Goal: Task Accomplishment & Management: Manage account settings

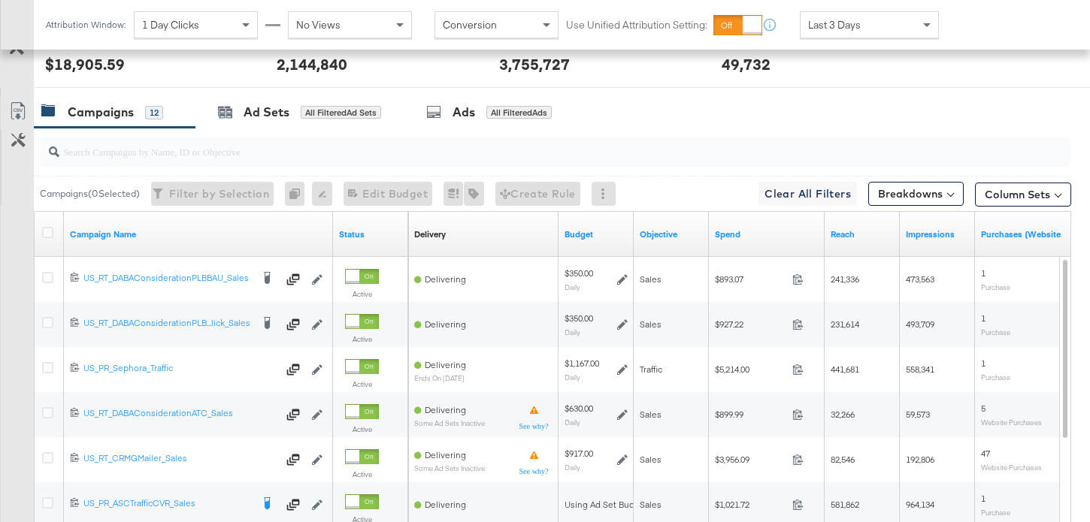
scroll to position [742, 0]
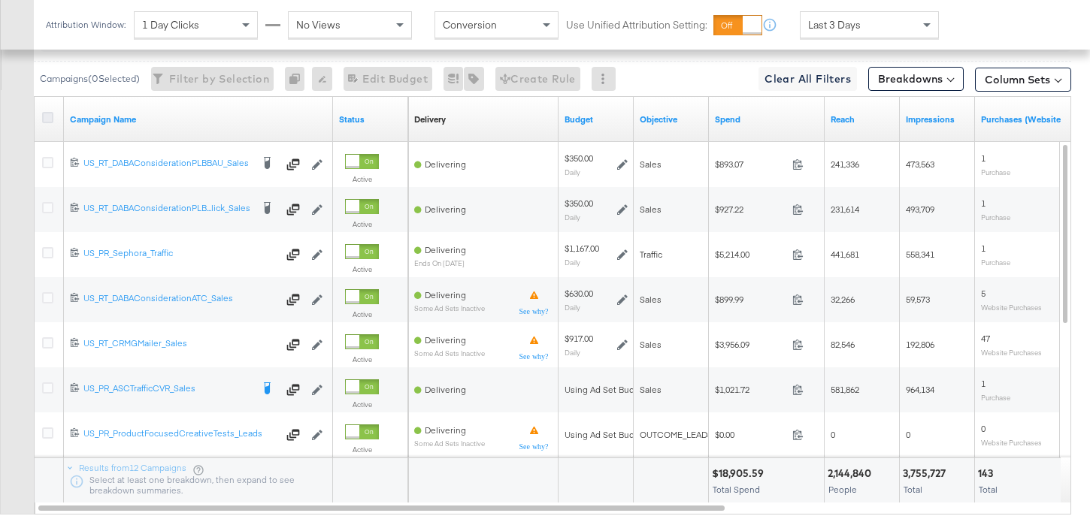
click at [50, 115] on icon at bounding box center [47, 117] width 11 height 11
click at [0, 0] on input "checkbox" at bounding box center [0, 0] width 0 height 0
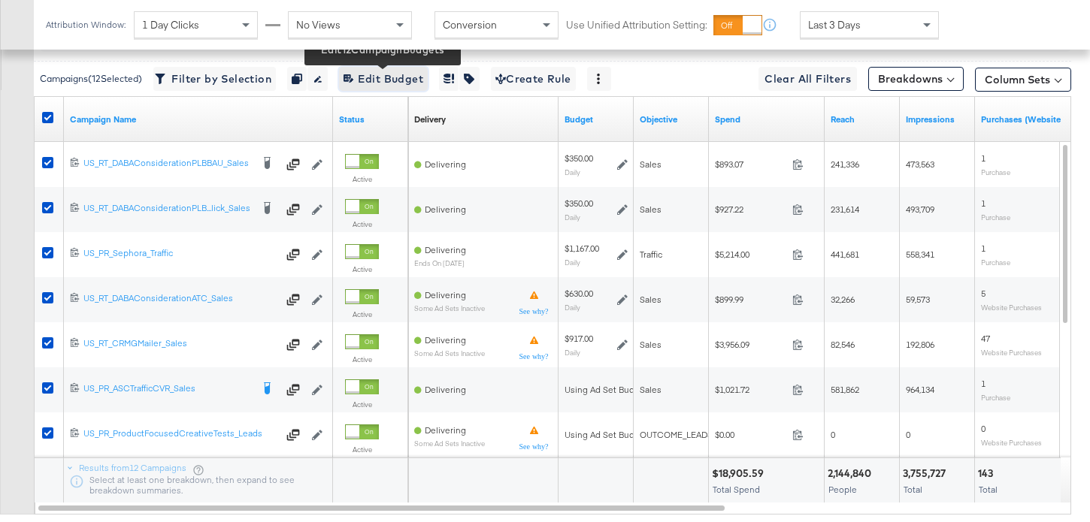
click at [398, 78] on span "Edit 12 Campaign Budgets Edit Budget" at bounding box center [384, 79] width 80 height 19
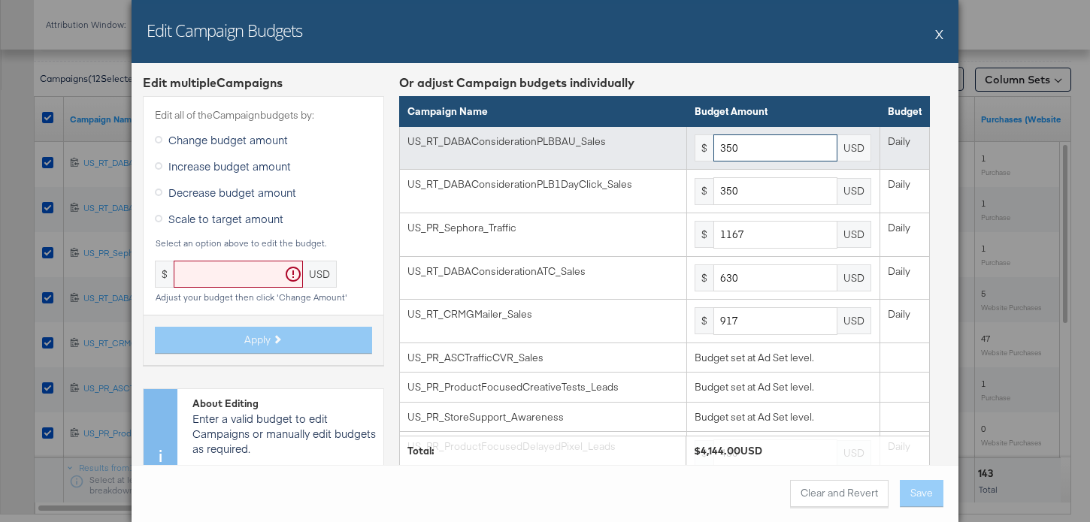
click at [753, 147] on input "350" at bounding box center [775, 149] width 124 height 28
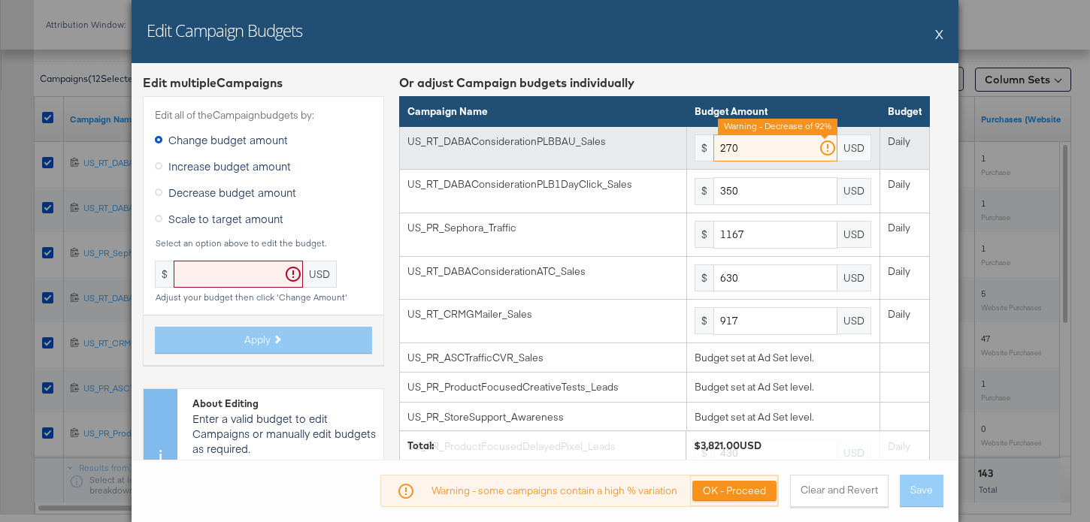
type input "270"
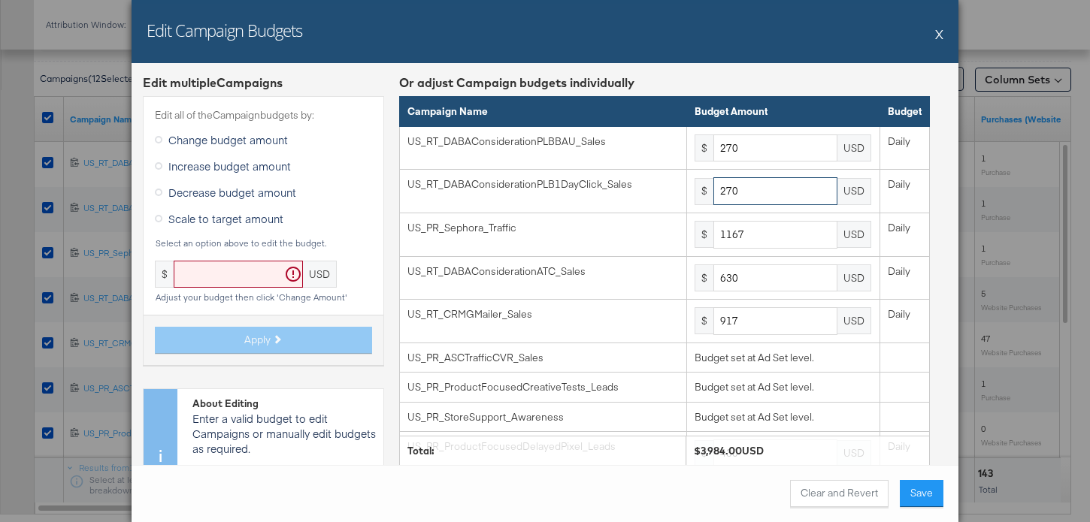
type input "270"
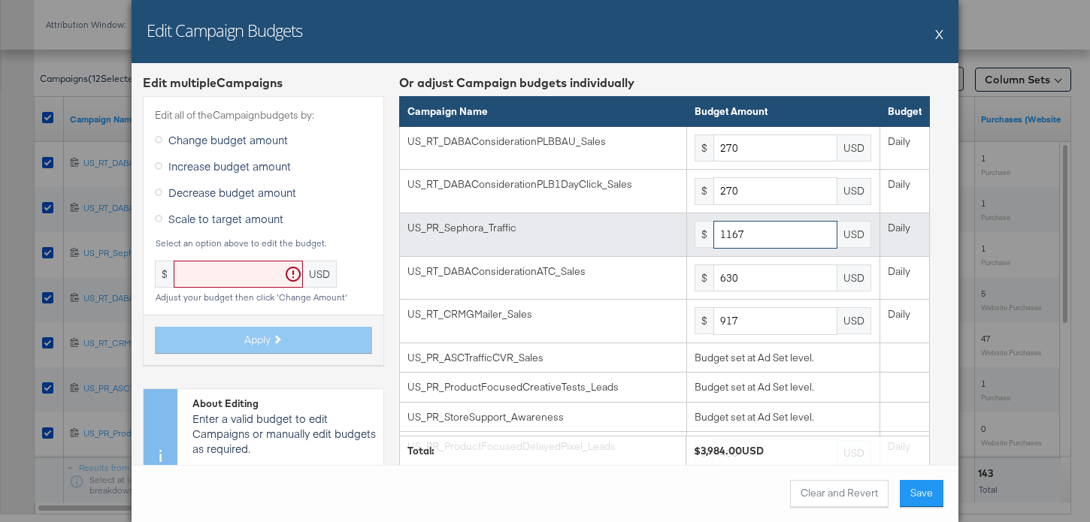
click at [778, 238] on input "1167" at bounding box center [775, 235] width 124 height 28
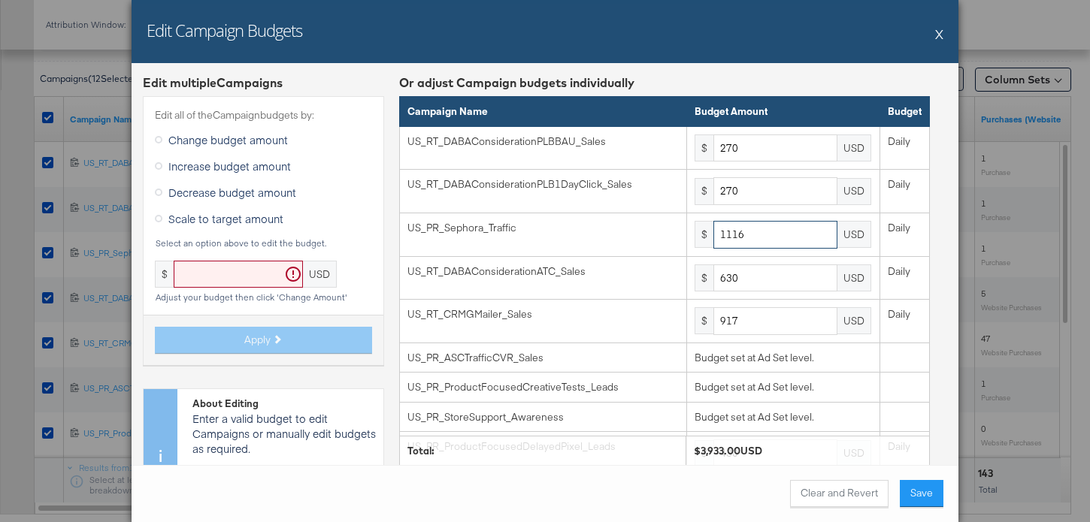
type input "1116"
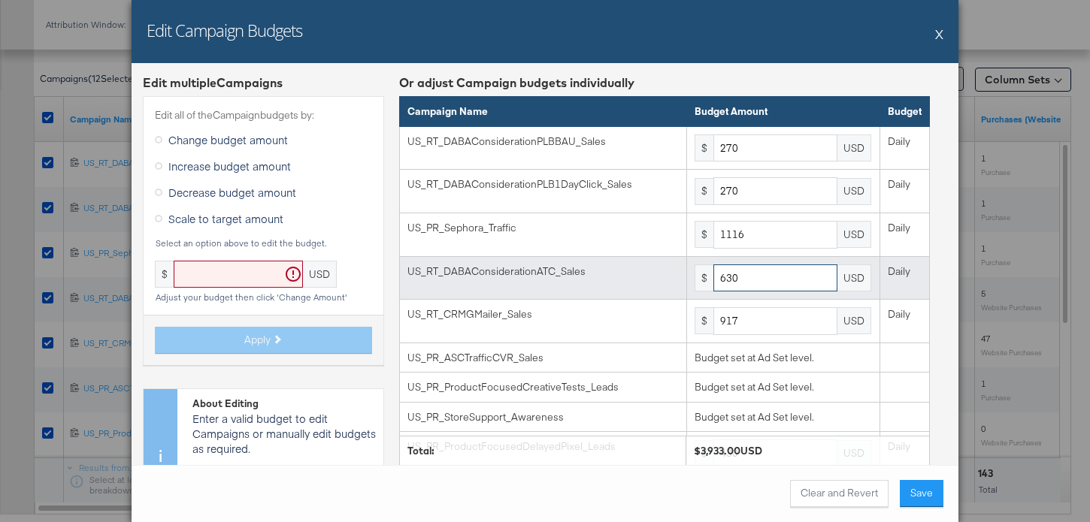
click at [758, 285] on input "630" at bounding box center [775, 279] width 124 height 28
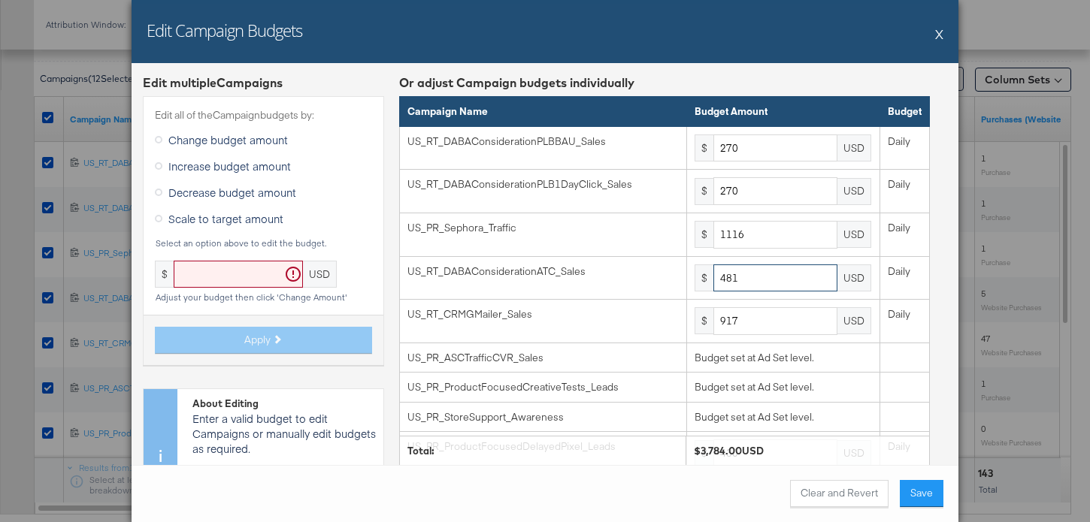
type input "481"
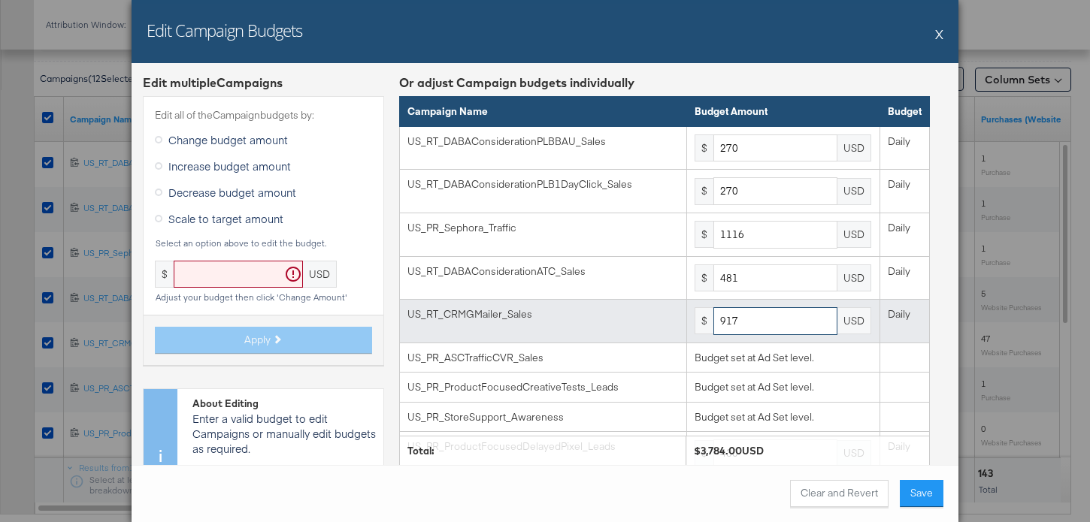
click at [769, 330] on input "917" at bounding box center [775, 321] width 124 height 28
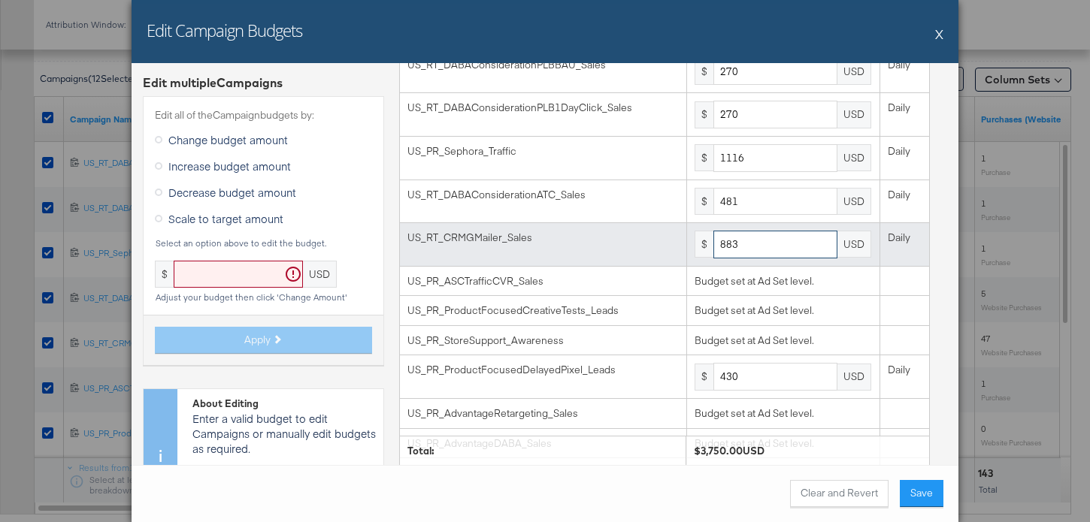
scroll to position [189, 0]
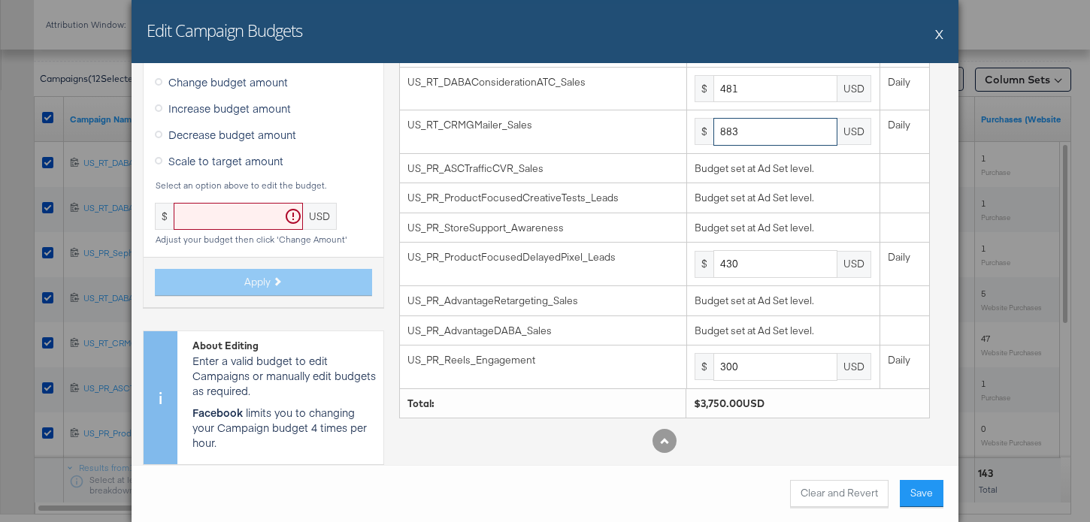
type input "883"
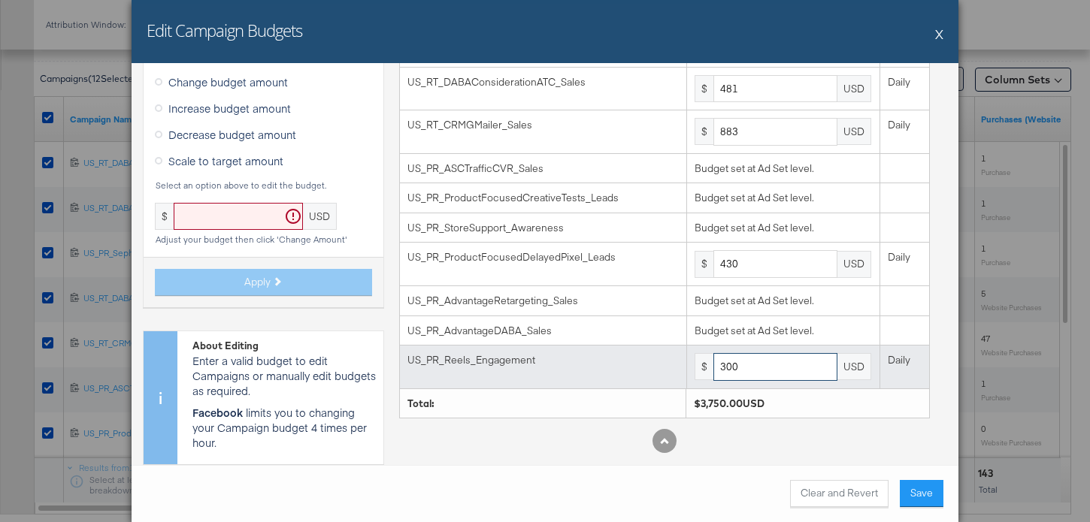
click at [767, 367] on input "300" at bounding box center [775, 367] width 124 height 28
click at [772, 374] on input "331" at bounding box center [775, 367] width 124 height 28
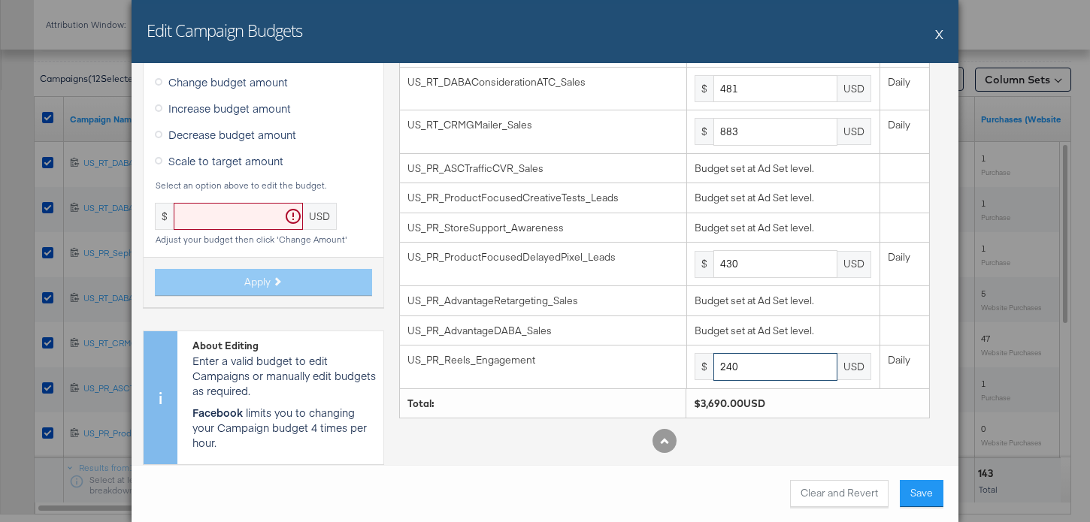
type input "240"
click at [920, 487] on button "Save" at bounding box center [922, 493] width 44 height 27
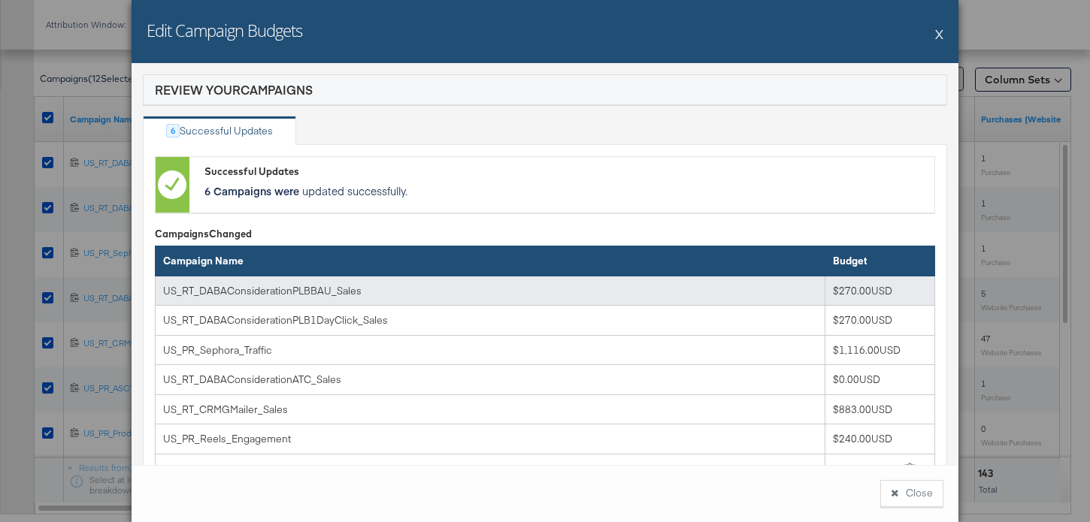
scroll to position [114, 0]
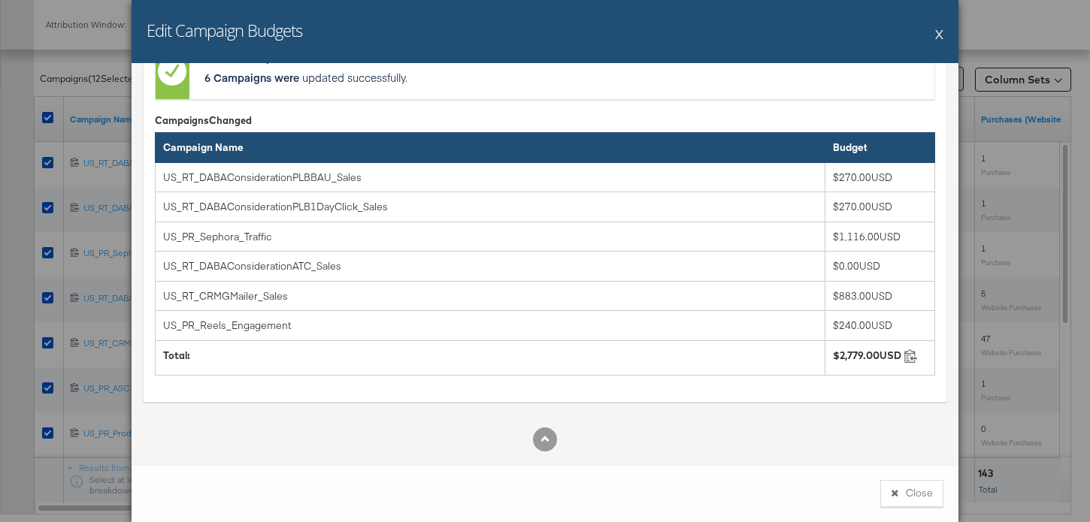
click at [925, 480] on div "Close" at bounding box center [545, 493] width 827 height 57
click at [917, 485] on button "Close" at bounding box center [911, 493] width 63 height 27
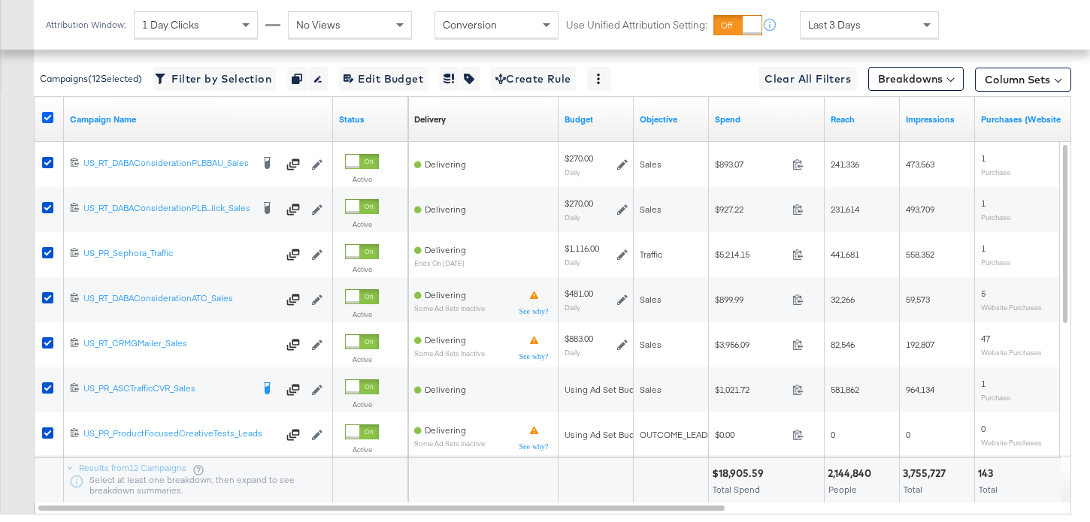
click at [46, 116] on icon at bounding box center [47, 117] width 11 height 11
click at [0, 0] on input "checkbox" at bounding box center [0, 0] width 0 height 0
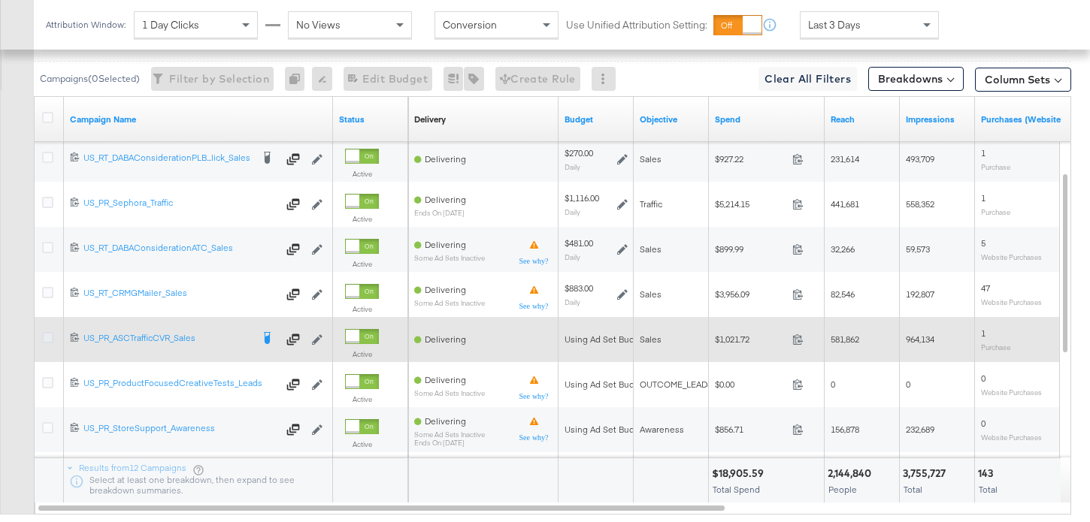
click at [43, 340] on icon at bounding box center [47, 337] width 11 height 11
click at [0, 0] on input "checkbox" at bounding box center [0, 0] width 0 height 0
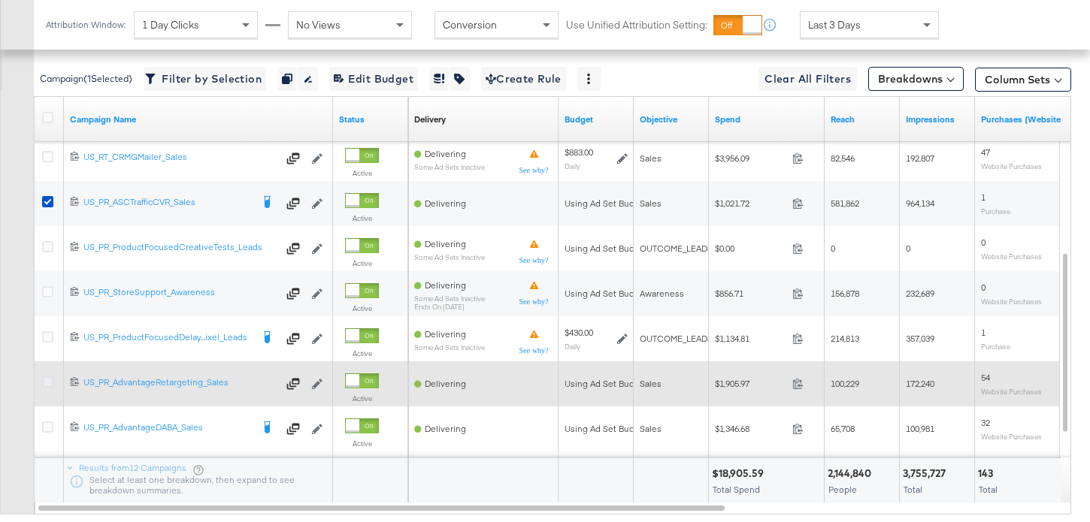
click at [50, 383] on icon at bounding box center [47, 382] width 11 height 11
click at [0, 0] on input "checkbox" at bounding box center [0, 0] width 0 height 0
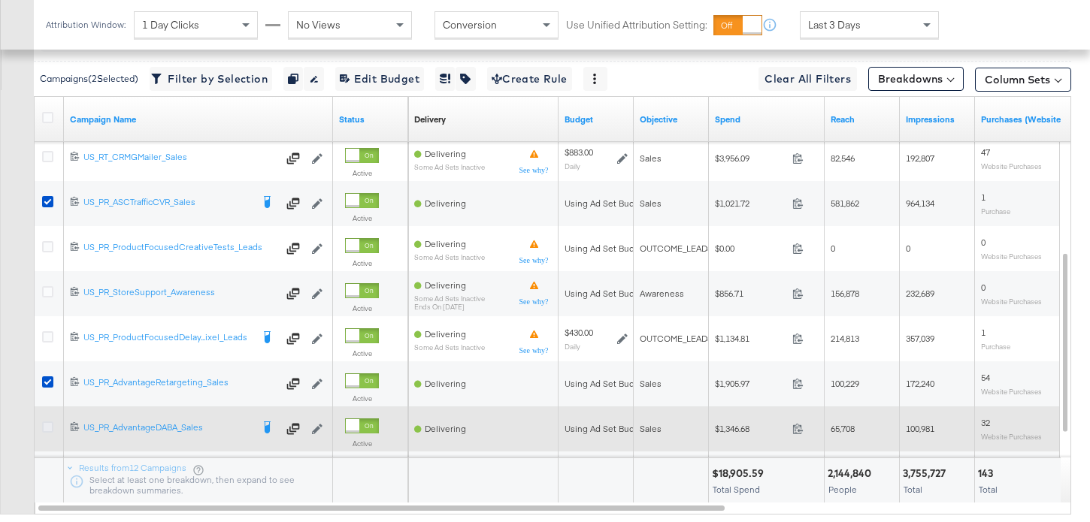
click at [50, 428] on icon at bounding box center [47, 427] width 11 height 11
click at [0, 0] on input "checkbox" at bounding box center [0, 0] width 0 height 0
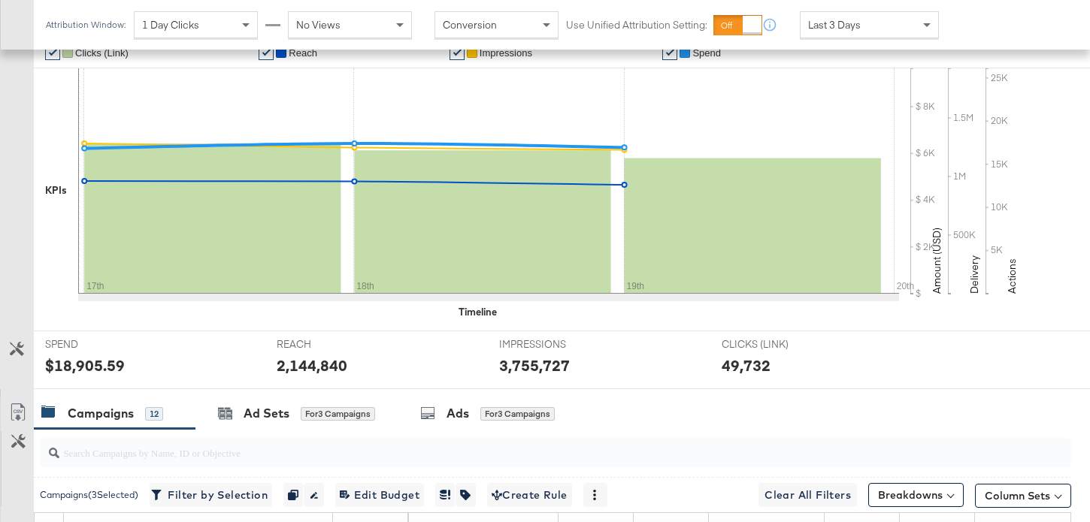
scroll to position [509, 0]
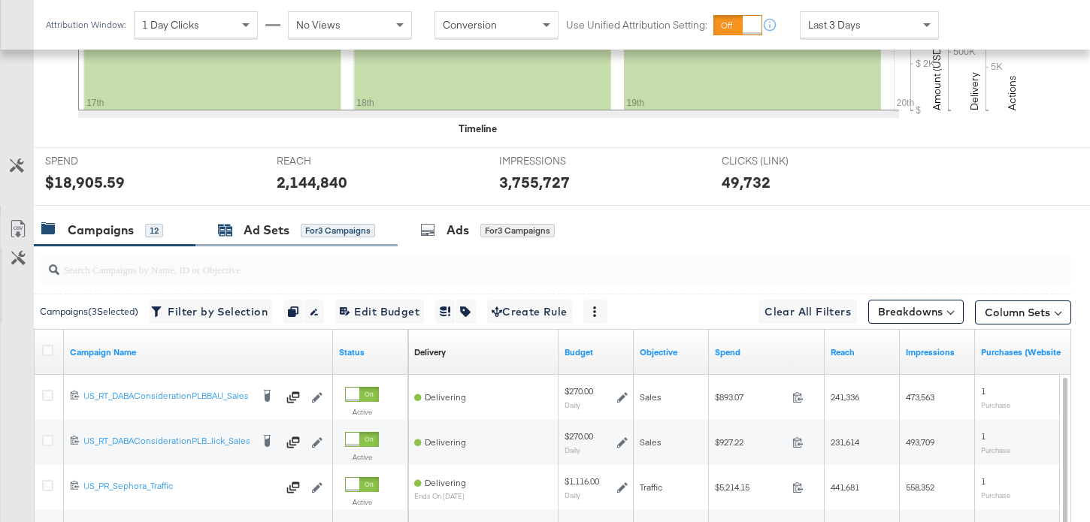
click at [292, 232] on div "Ad Sets for 3 Campaigns" at bounding box center [296, 230] width 157 height 17
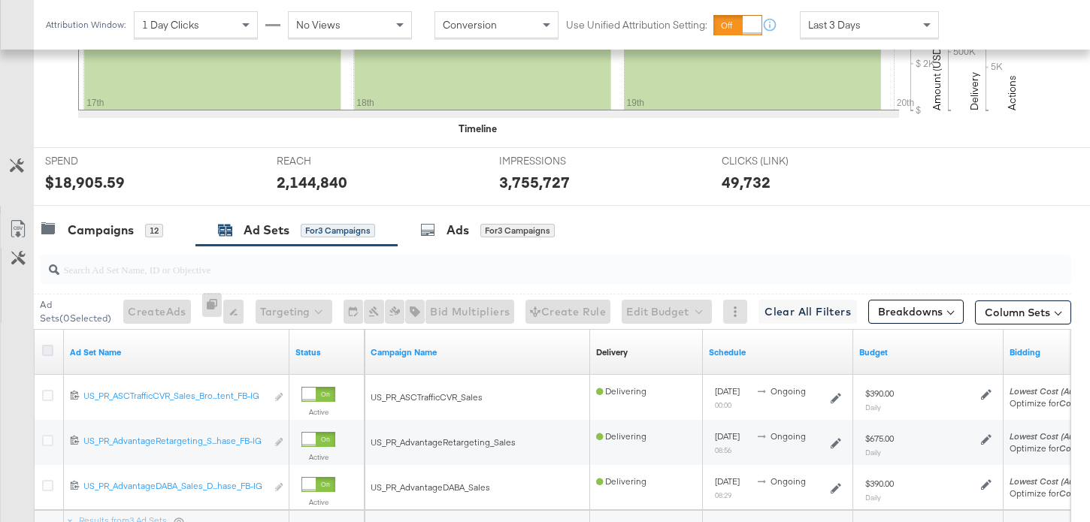
click at [47, 351] on icon at bounding box center [47, 350] width 11 height 11
click at [0, 0] on input "checkbox" at bounding box center [0, 0] width 0 height 0
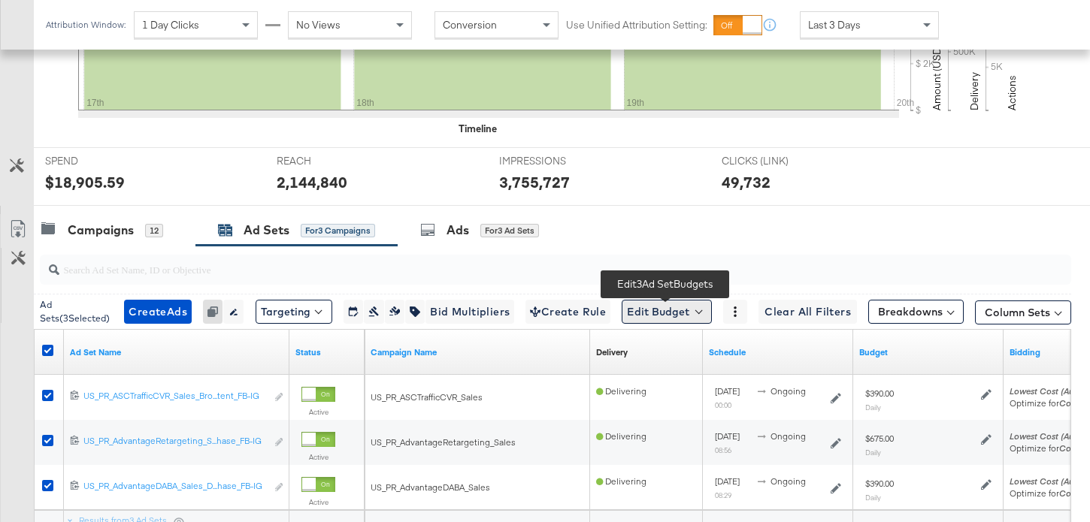
click at [661, 312] on button "Edit Budget" at bounding box center [667, 312] width 90 height 24
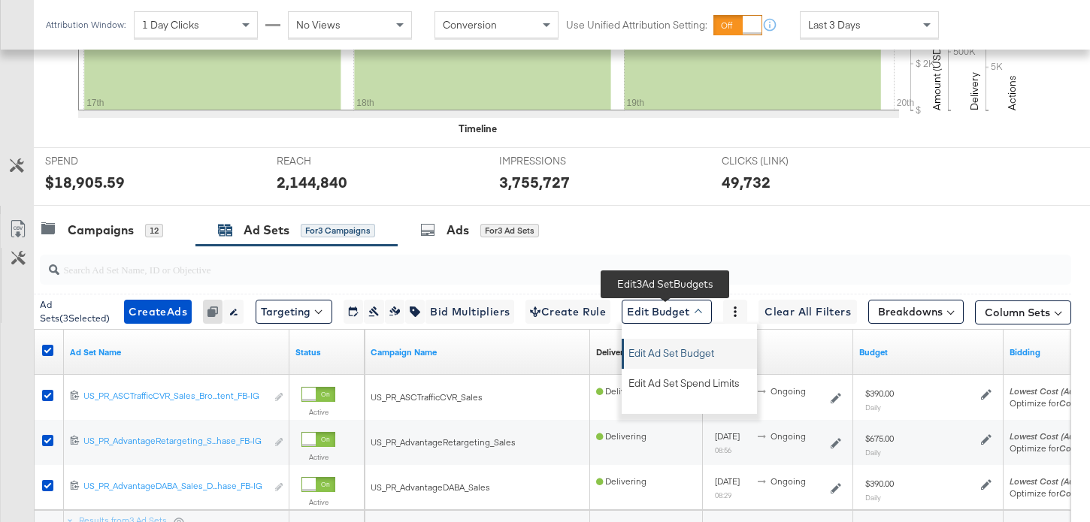
click at [701, 355] on span "Edit Ad Set Budget" at bounding box center [671, 351] width 86 height 20
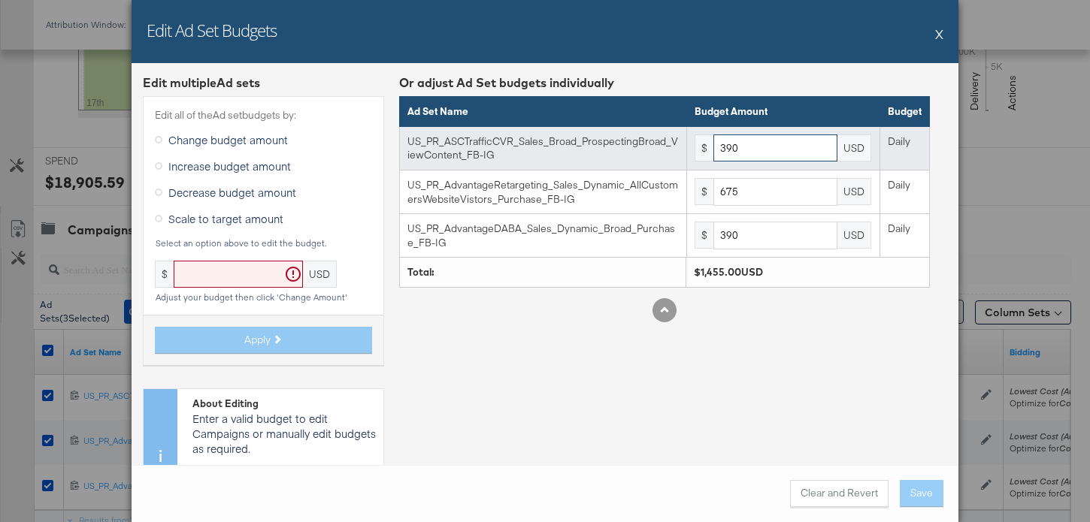
click at [770, 150] on input "390" at bounding box center [775, 149] width 124 height 28
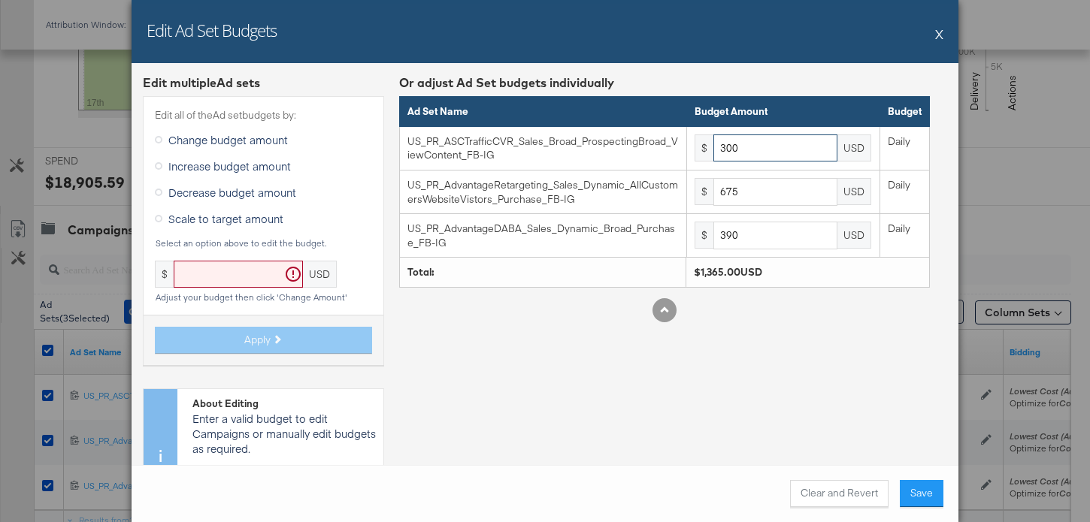
type input "300"
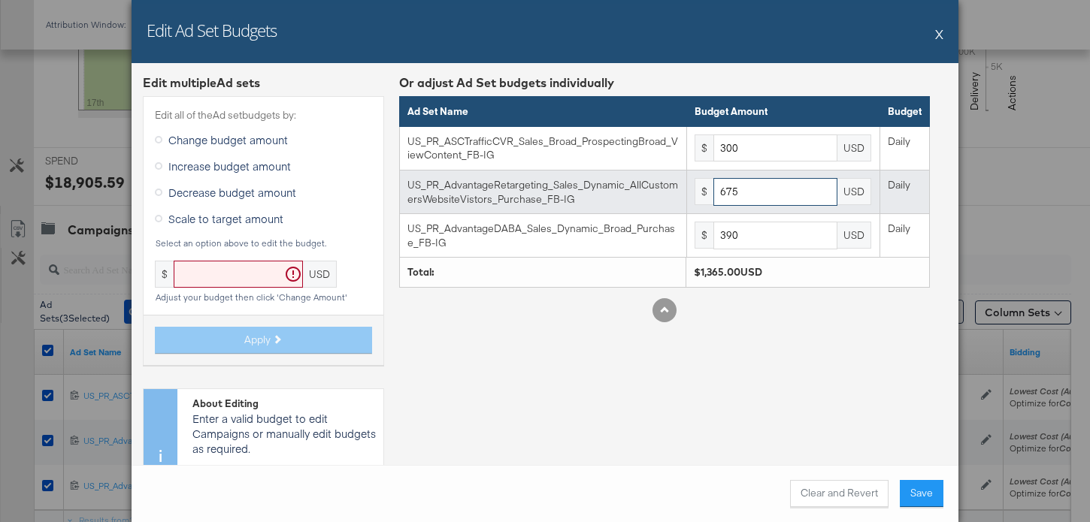
click at [763, 197] on input "675" at bounding box center [775, 192] width 124 height 28
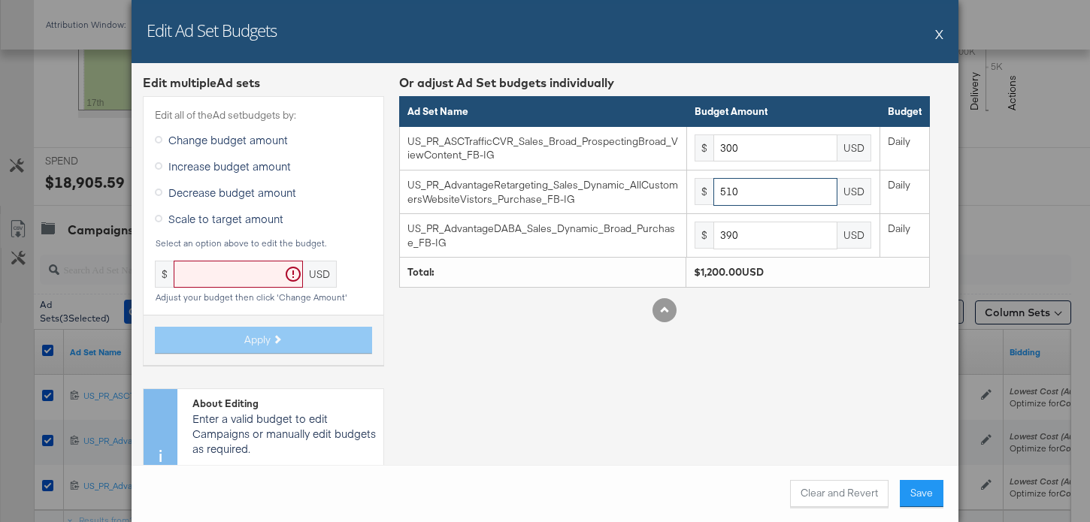
type input "510"
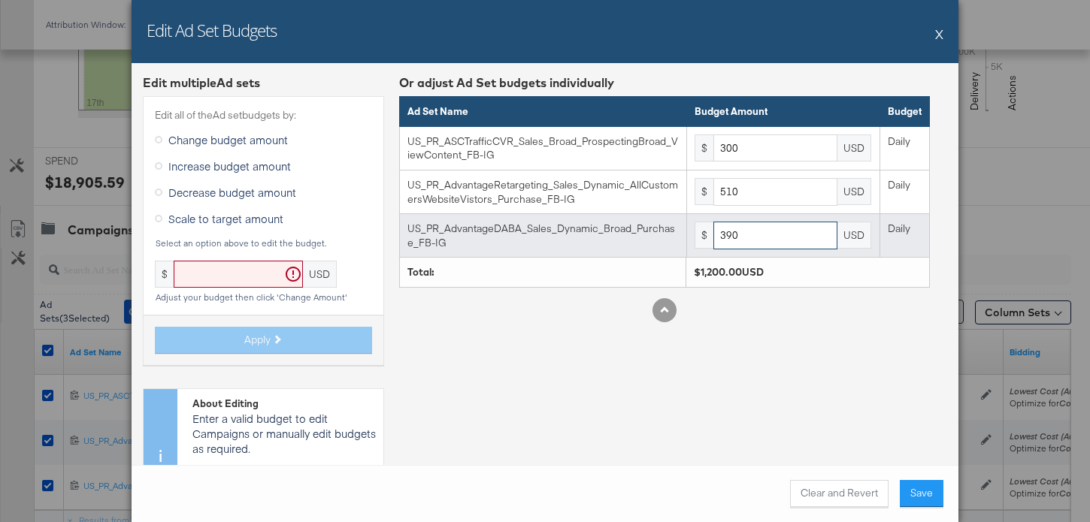
click at [764, 230] on input "390" at bounding box center [775, 236] width 124 height 28
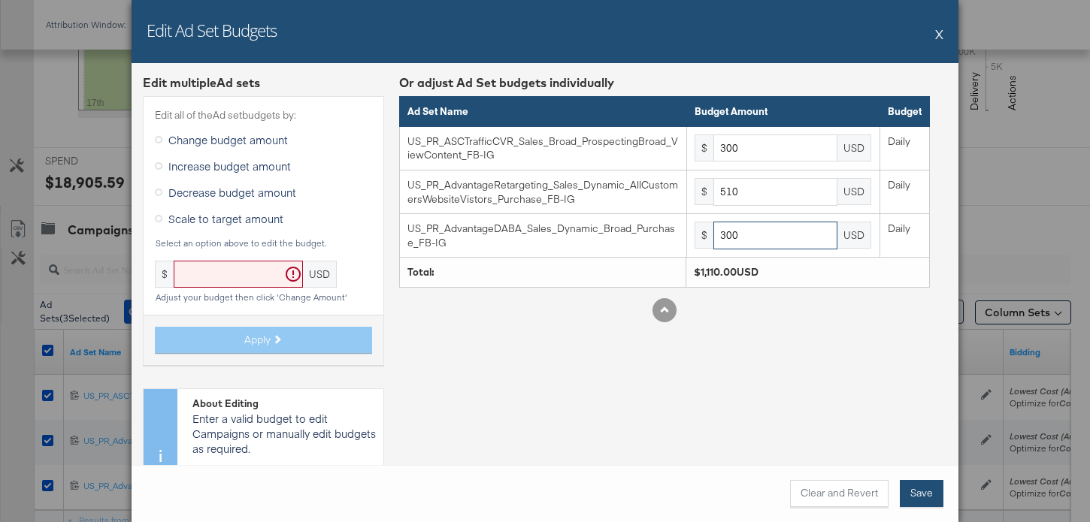
type input "300"
click at [933, 498] on button "Save" at bounding box center [922, 493] width 44 height 27
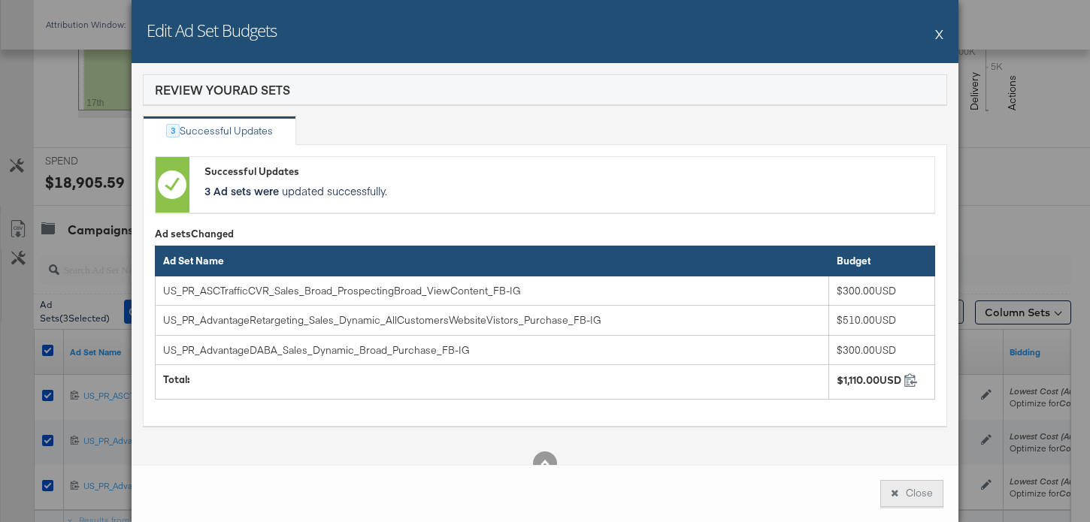
click at [940, 488] on button "Close" at bounding box center [911, 493] width 63 height 27
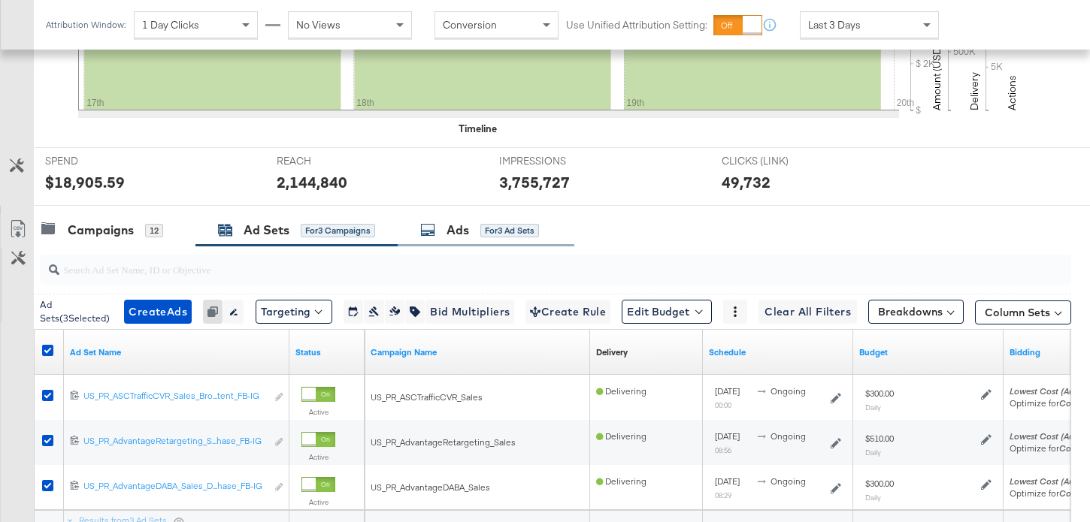
scroll to position [0, 0]
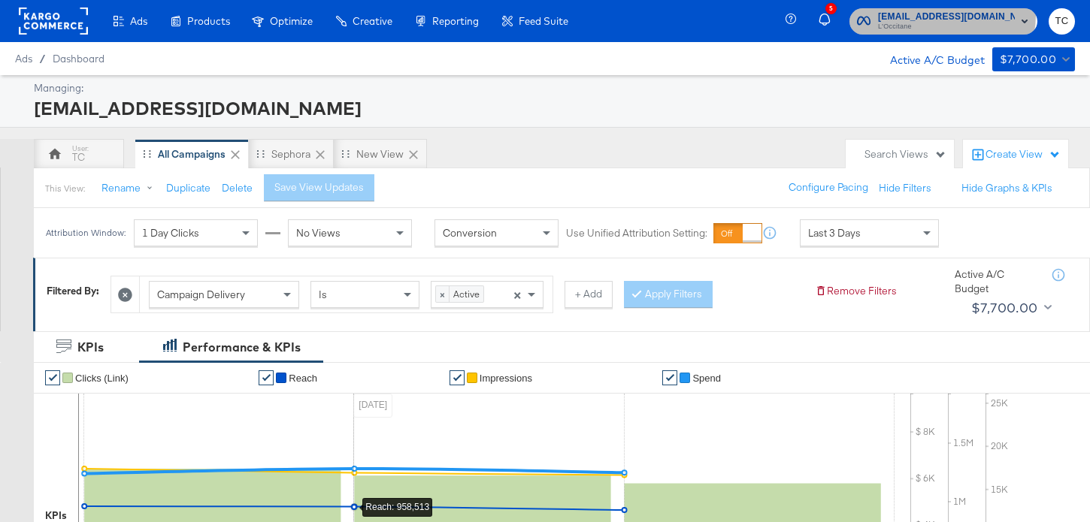
click at [966, 15] on span "[EMAIL_ADDRESS][DOMAIN_NAME]" at bounding box center [946, 17] width 137 height 16
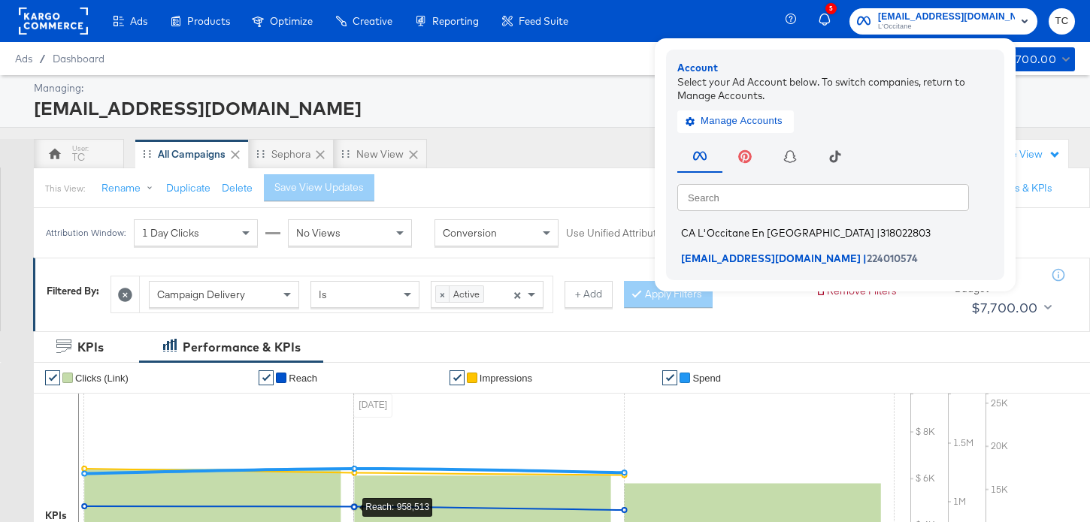
click at [826, 238] on span "CA L'Occitane En [GEOGRAPHIC_DATA]" at bounding box center [777, 233] width 193 height 12
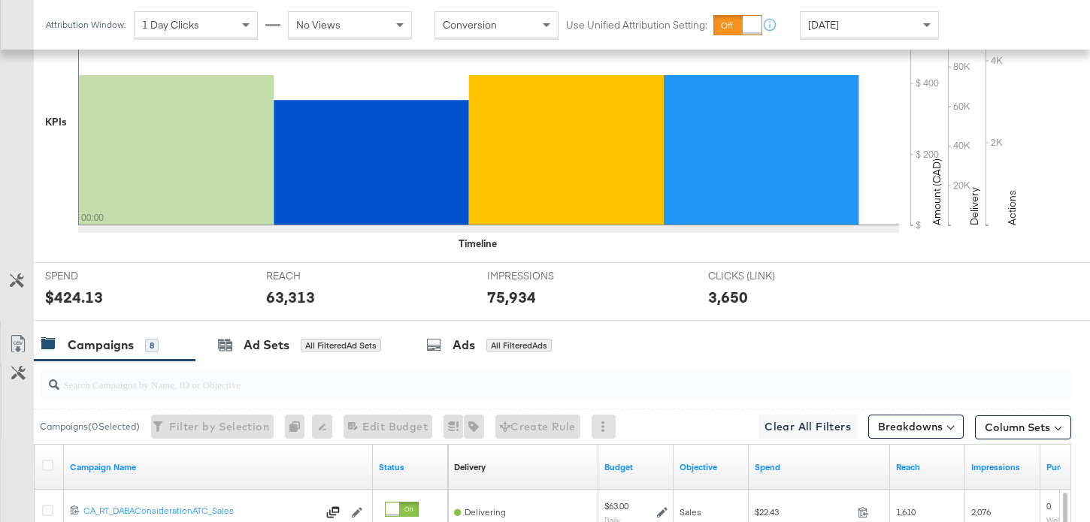
scroll to position [509, 0]
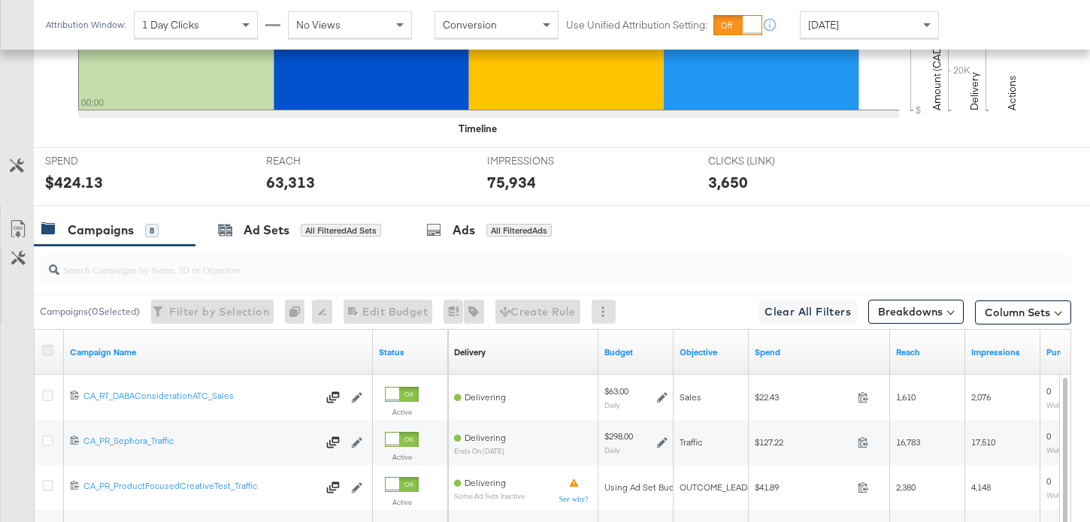
click at [46, 353] on icon at bounding box center [47, 350] width 11 height 11
click at [0, 0] on input "checkbox" at bounding box center [0, 0] width 0 height 0
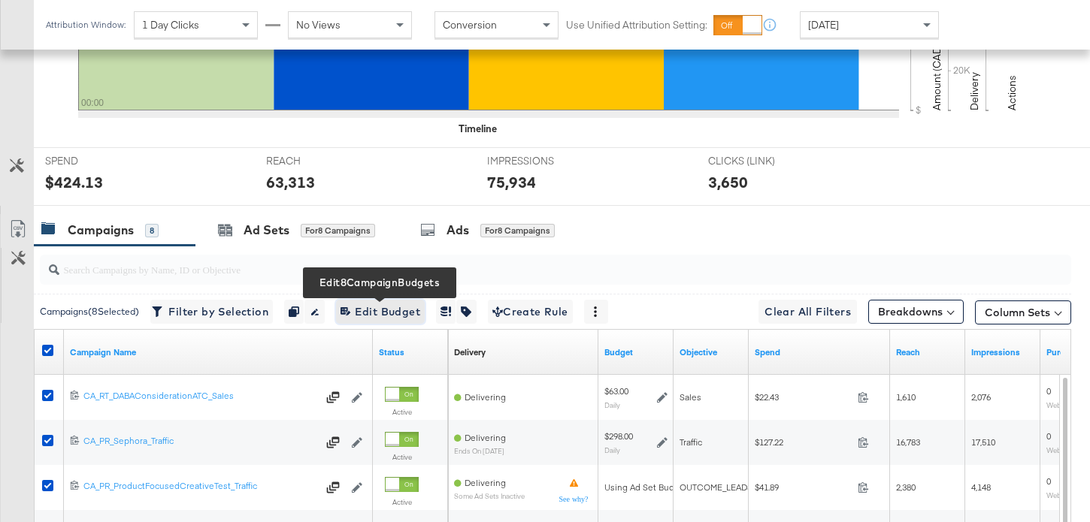
click at [419, 310] on span "Edit 8 Campaign Budgets Edit Budget" at bounding box center [381, 312] width 80 height 19
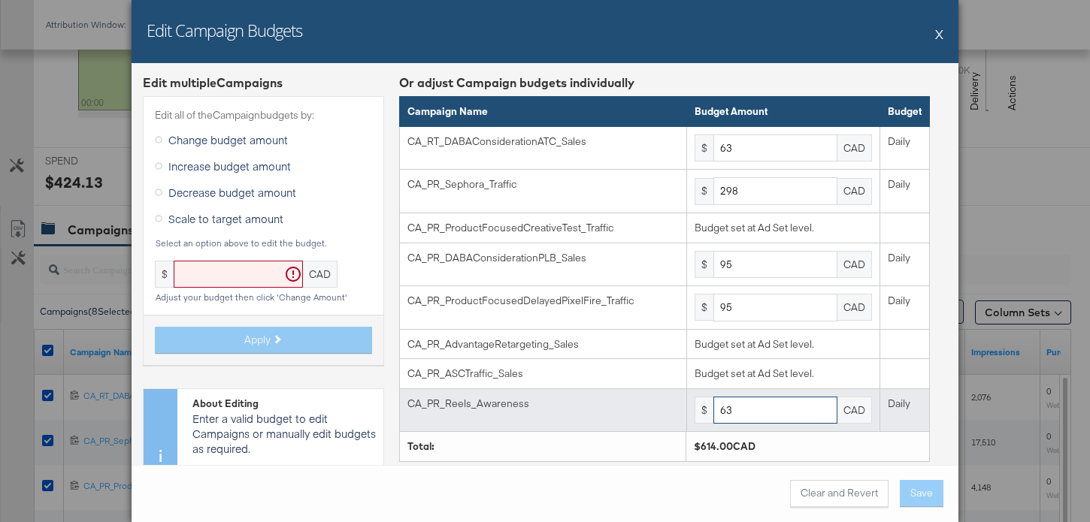
click at [740, 408] on input "63" at bounding box center [775, 411] width 124 height 28
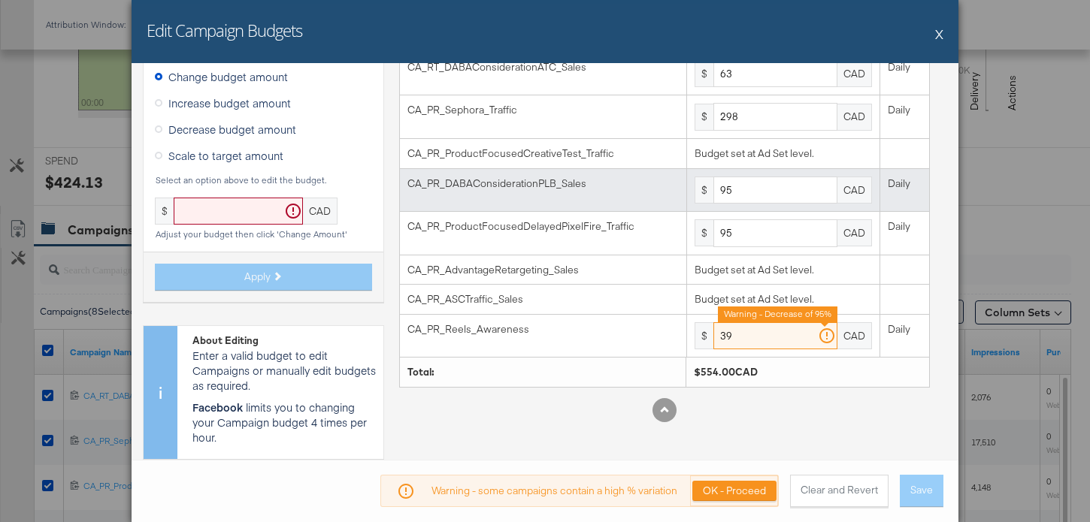
scroll to position [69, 0]
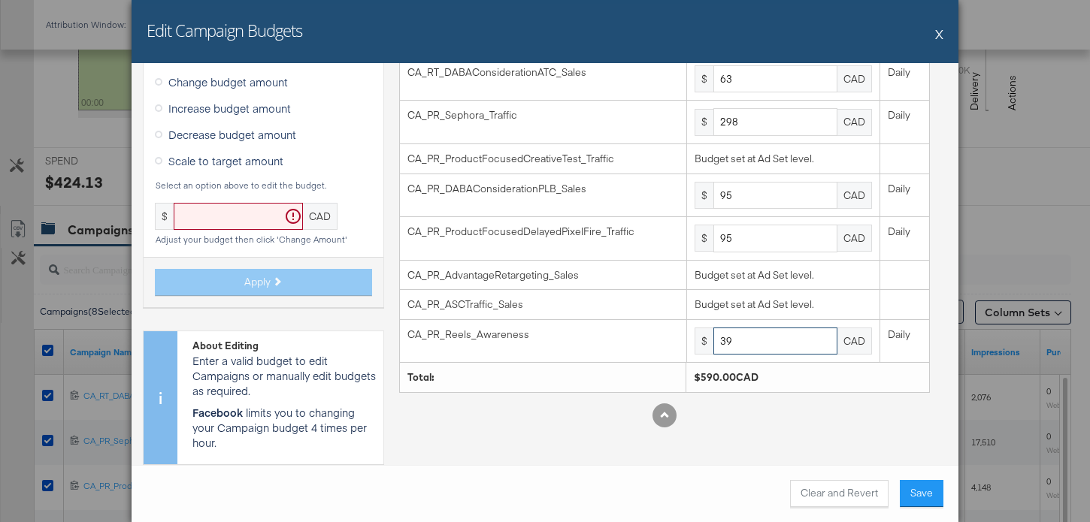
type input "39"
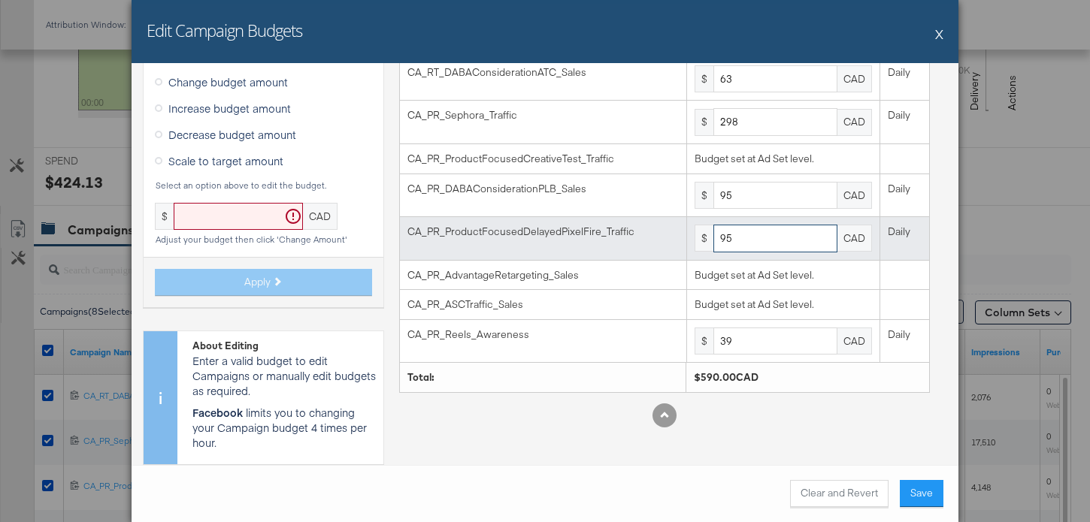
click at [740, 237] on input "95" at bounding box center [775, 239] width 124 height 28
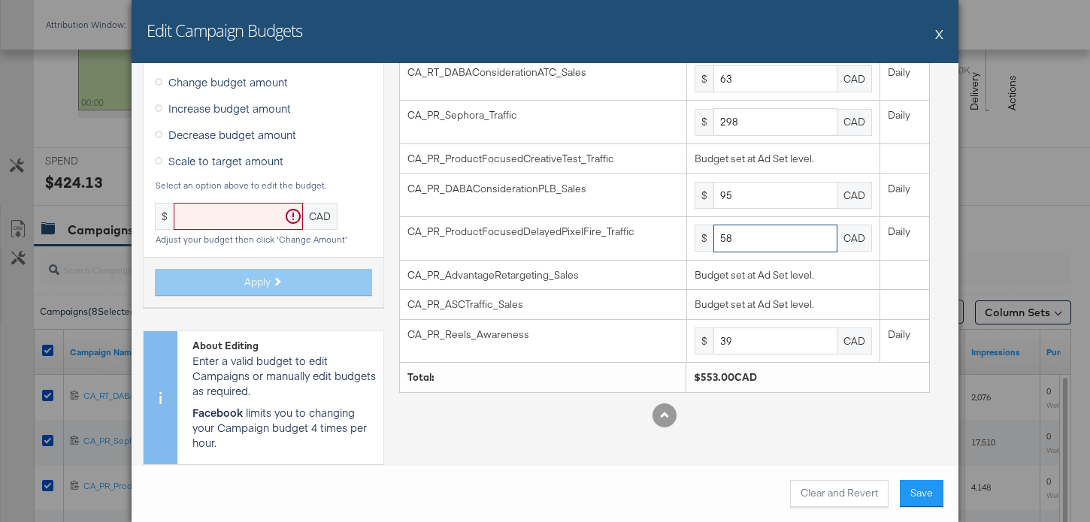
type input "58"
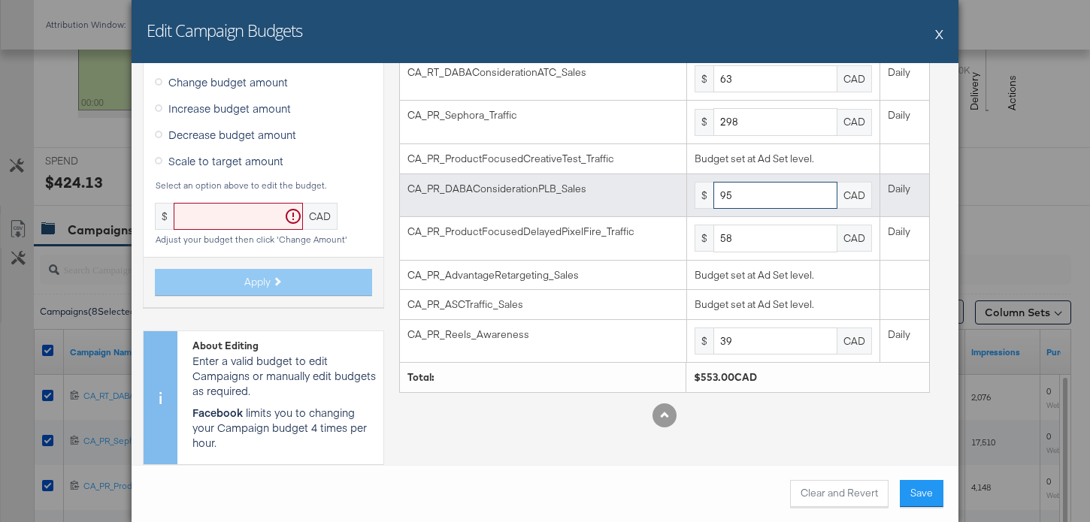
click at [743, 197] on input "95" at bounding box center [775, 196] width 124 height 28
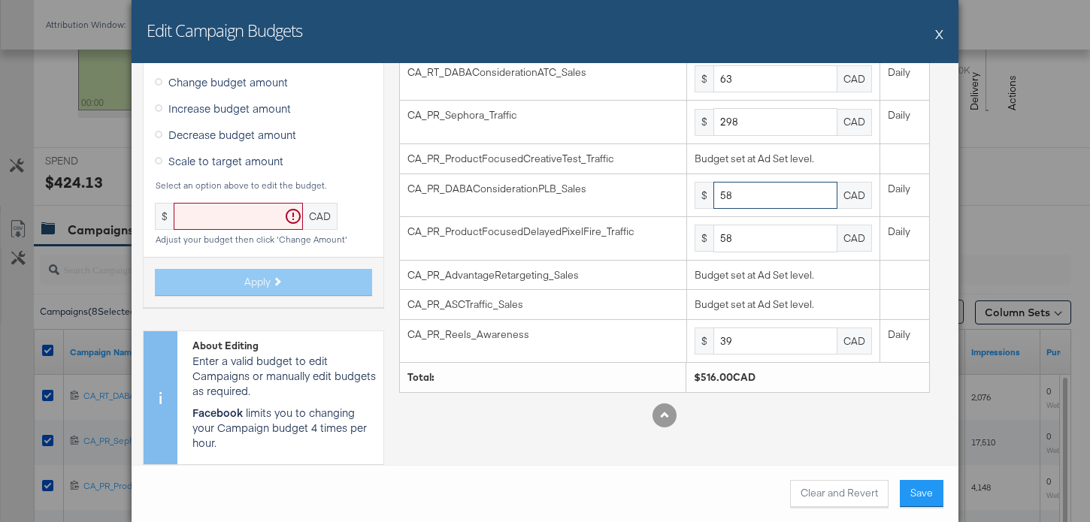
type input "58"
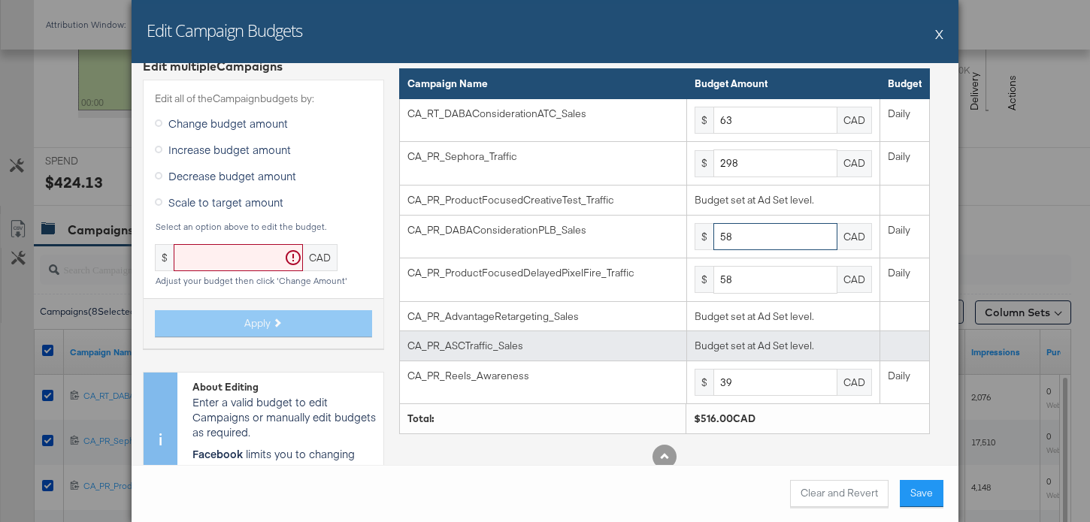
scroll to position [23, 0]
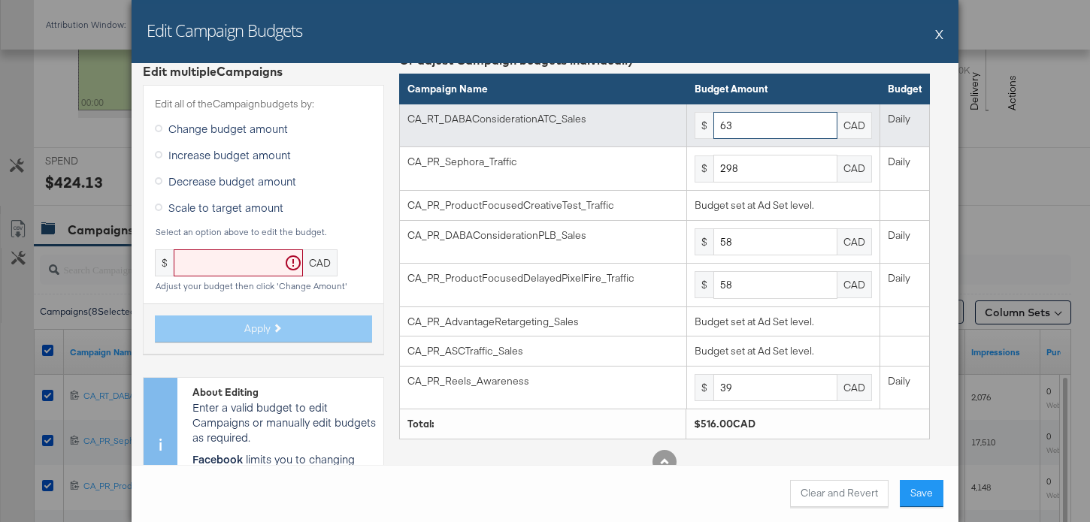
click at [763, 119] on input "63" at bounding box center [775, 126] width 124 height 28
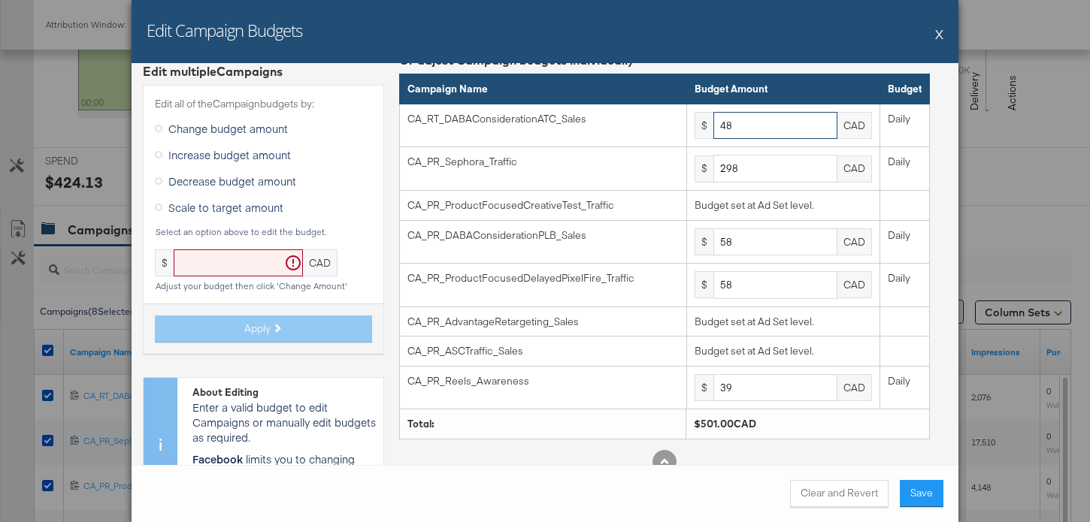
type input "48"
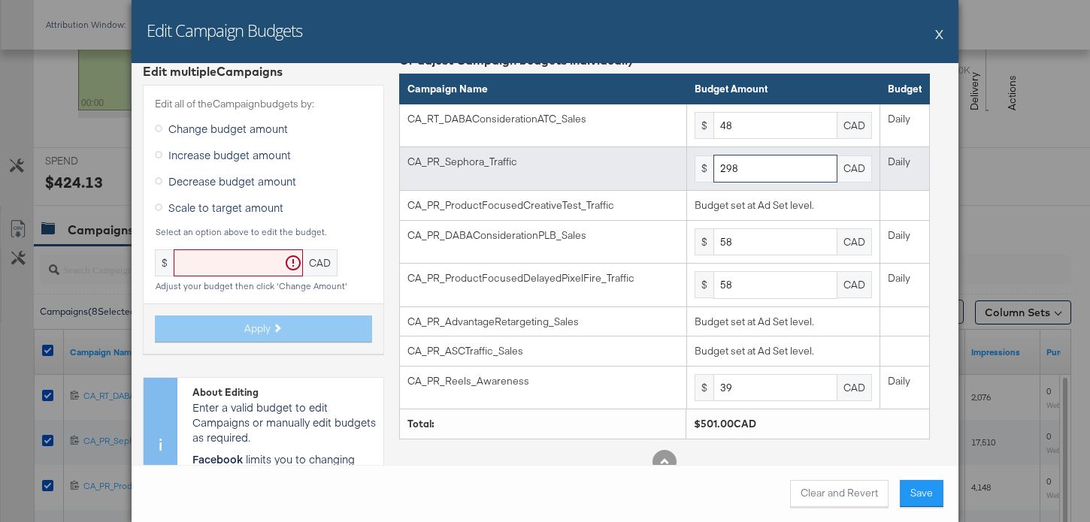
click at [745, 173] on input "298" at bounding box center [775, 169] width 124 height 28
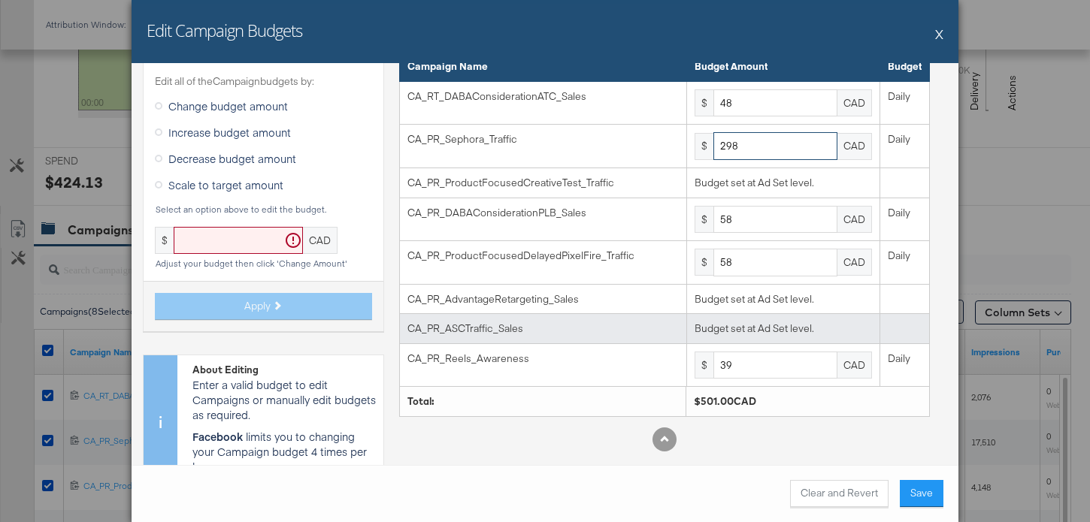
scroll to position [69, 0]
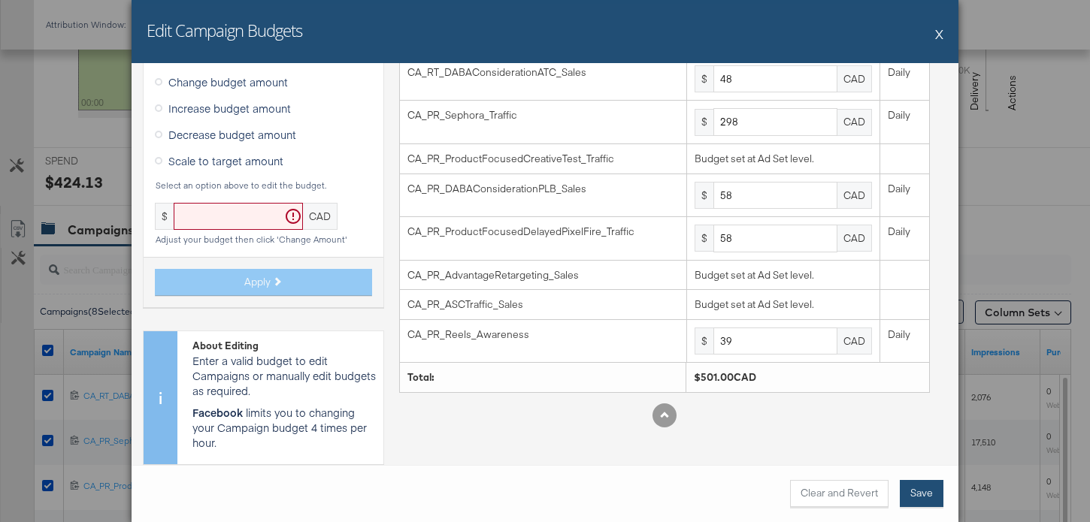
click at [919, 490] on button "Save" at bounding box center [922, 493] width 44 height 27
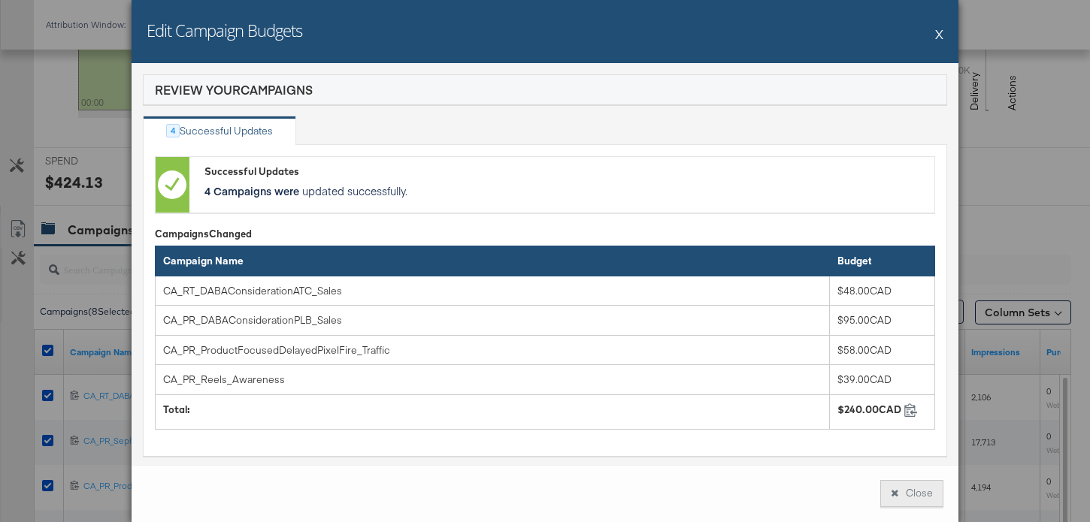
click at [930, 489] on button "Close" at bounding box center [911, 493] width 63 height 27
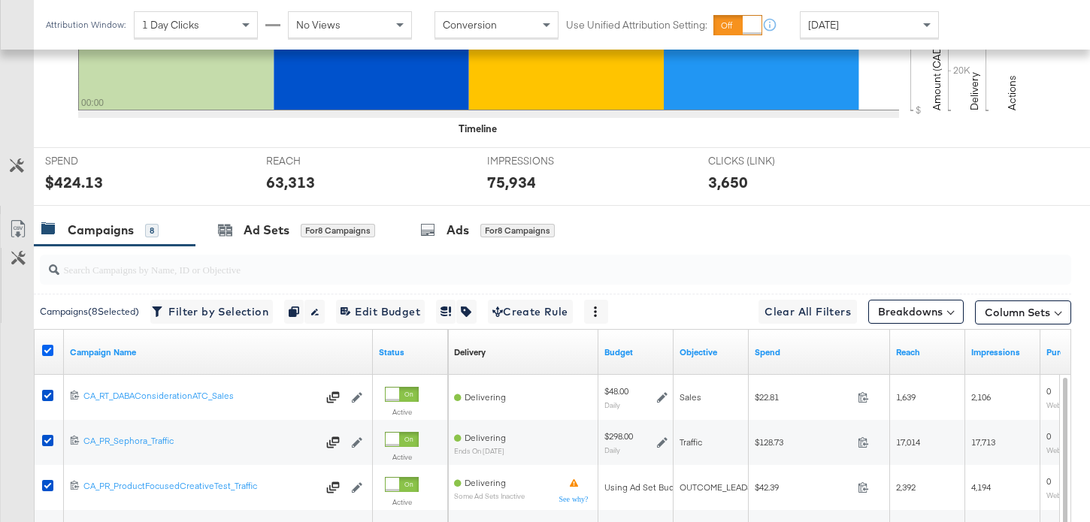
click at [45, 347] on icon at bounding box center [47, 350] width 11 height 11
click at [0, 0] on input "checkbox" at bounding box center [0, 0] width 0 height 0
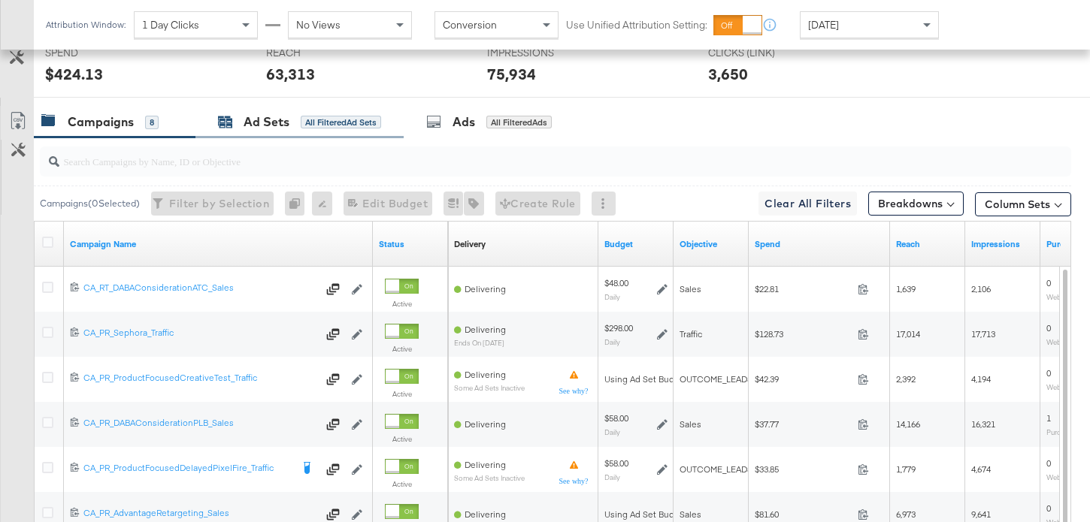
scroll to position [720, 0]
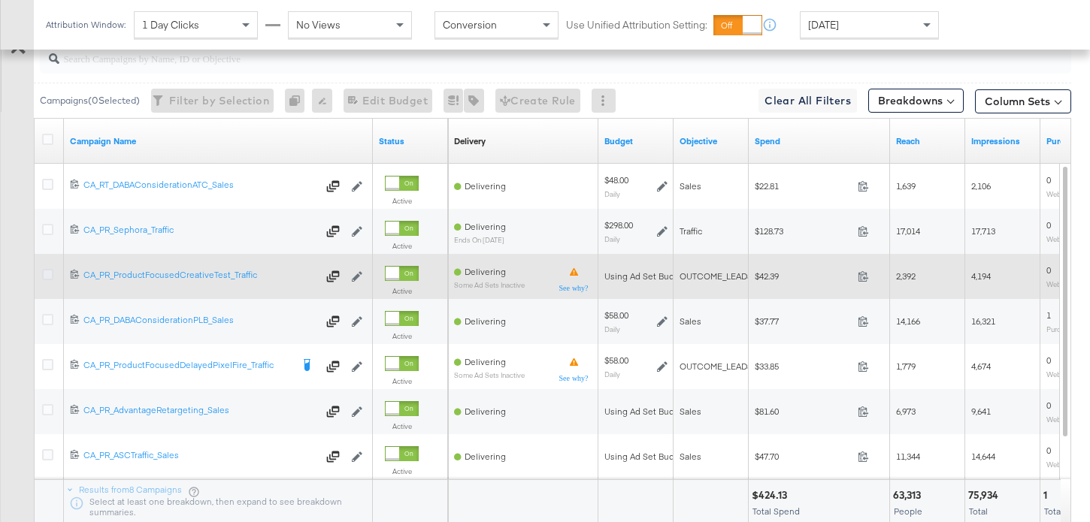
click at [46, 273] on icon at bounding box center [47, 274] width 11 height 11
click at [0, 0] on input "checkbox" at bounding box center [0, 0] width 0 height 0
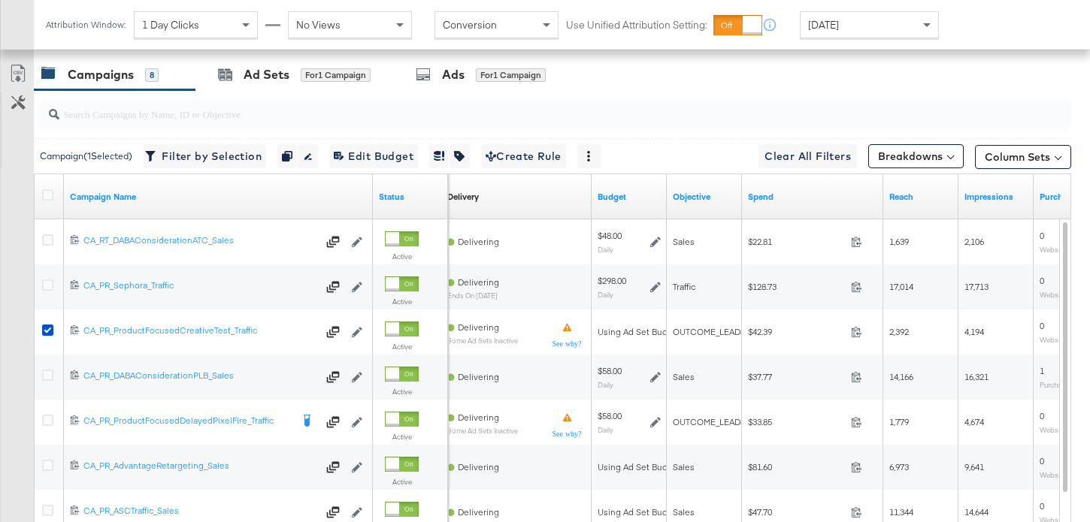
scroll to position [599, 0]
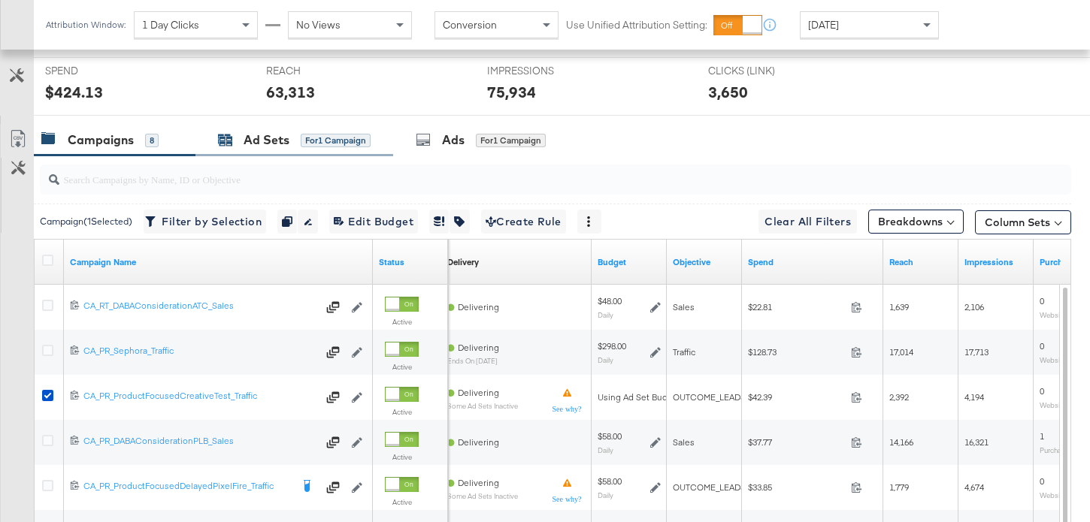
click at [277, 138] on div "Ad Sets" at bounding box center [267, 140] width 46 height 17
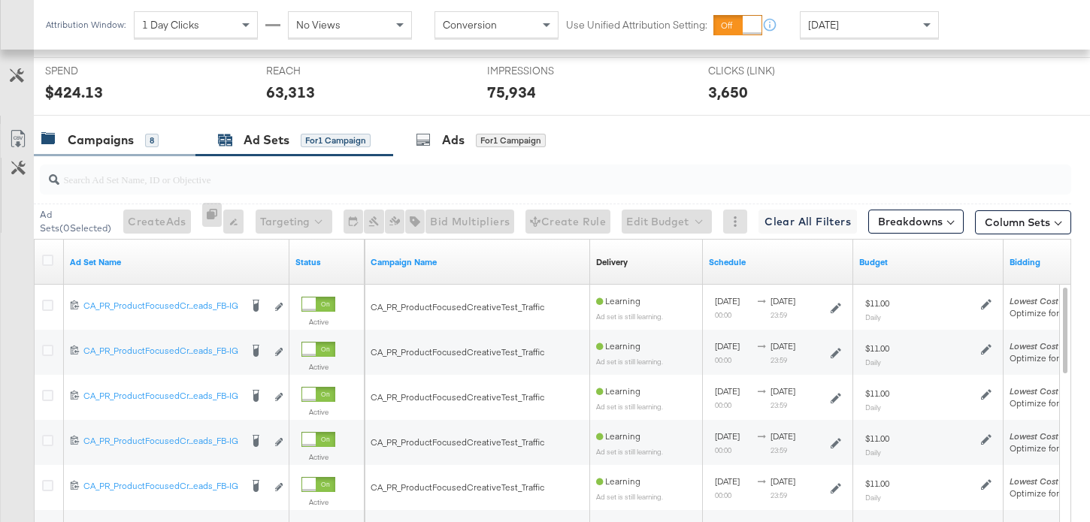
click at [112, 141] on div "Campaigns" at bounding box center [101, 140] width 66 height 17
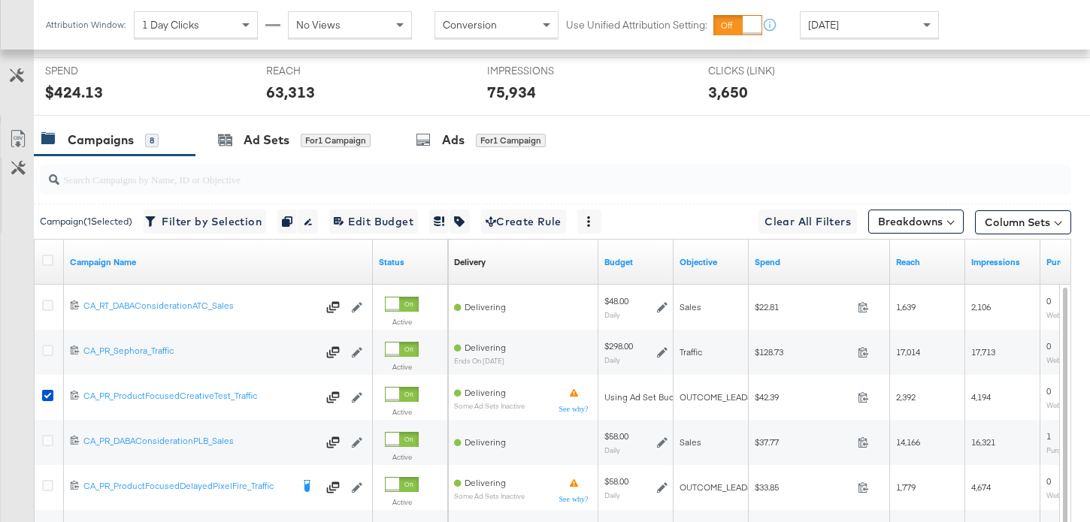
click at [52, 254] on div at bounding box center [50, 262] width 28 height 27
click at [47, 258] on icon at bounding box center [47, 260] width 11 height 11
click at [0, 0] on input "checkbox" at bounding box center [0, 0] width 0 height 0
click at [47, 258] on icon at bounding box center [47, 260] width 11 height 11
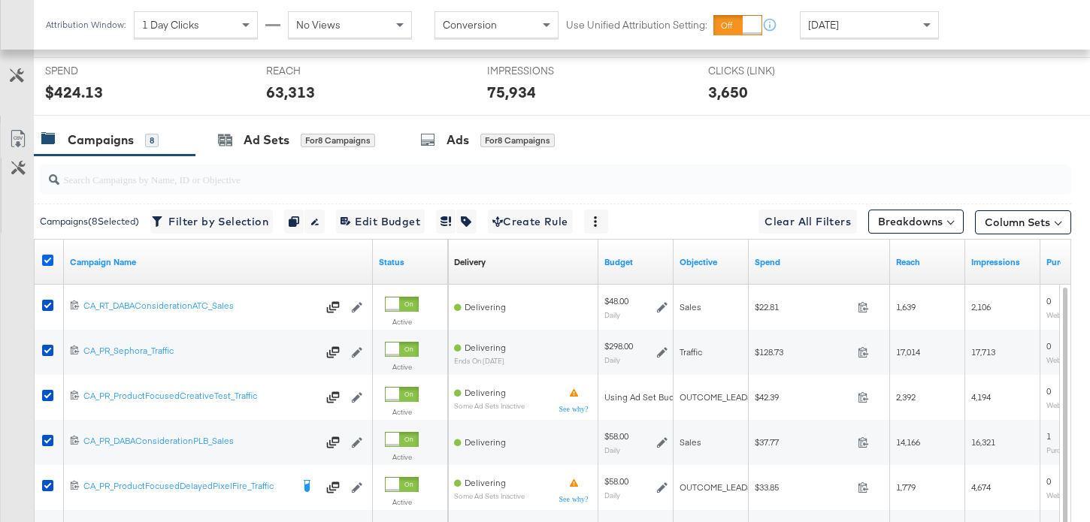
click at [0, 0] on input "checkbox" at bounding box center [0, 0] width 0 height 0
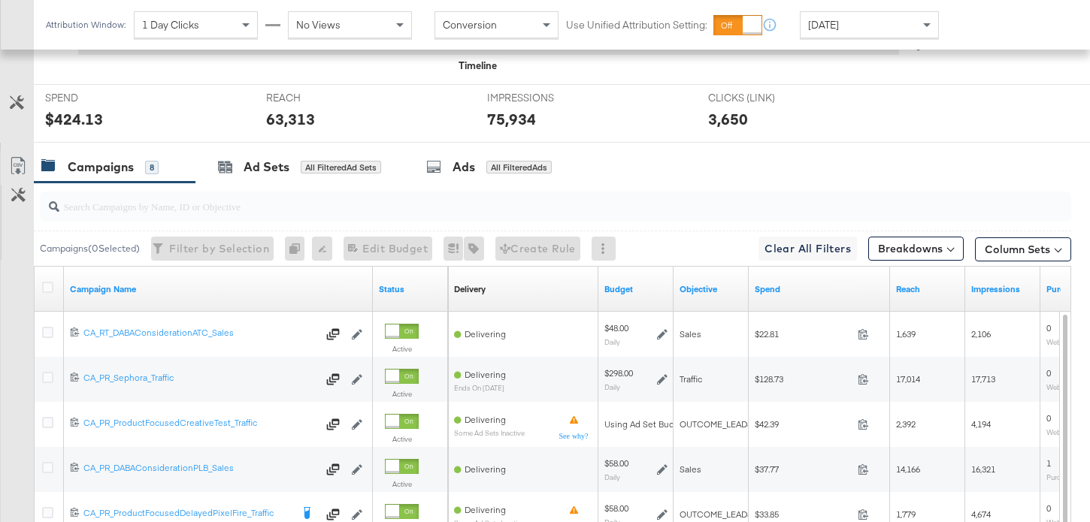
scroll to position [785, 0]
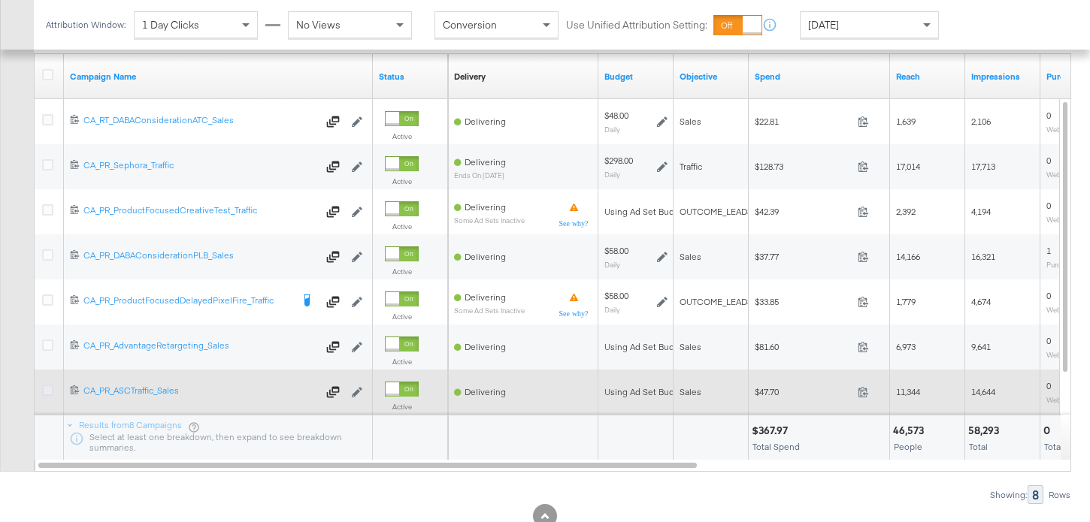
click at [47, 387] on icon at bounding box center [47, 390] width 11 height 11
click at [0, 0] on input "checkbox" at bounding box center [0, 0] width 0 height 0
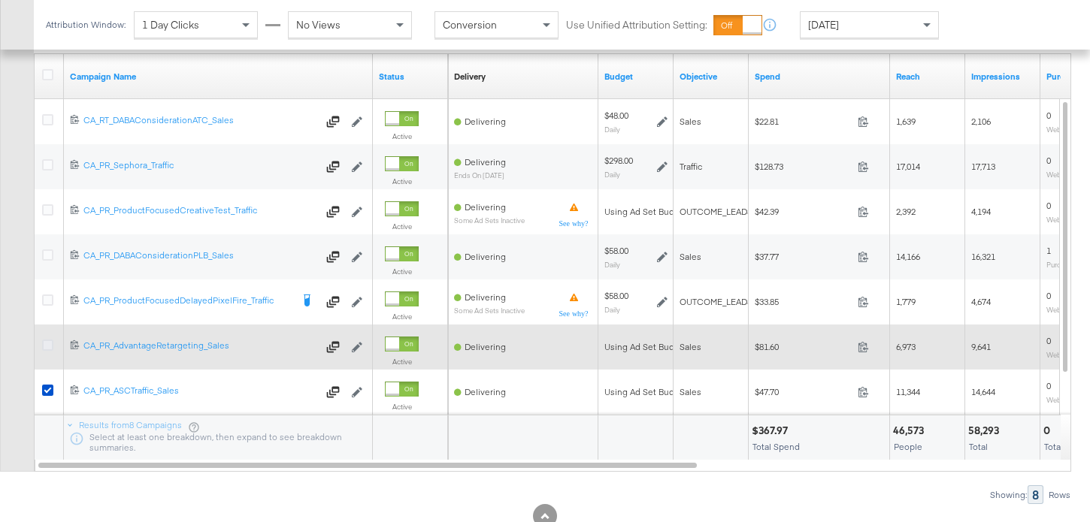
click at [44, 340] on icon at bounding box center [47, 345] width 11 height 11
click at [0, 0] on input "checkbox" at bounding box center [0, 0] width 0 height 0
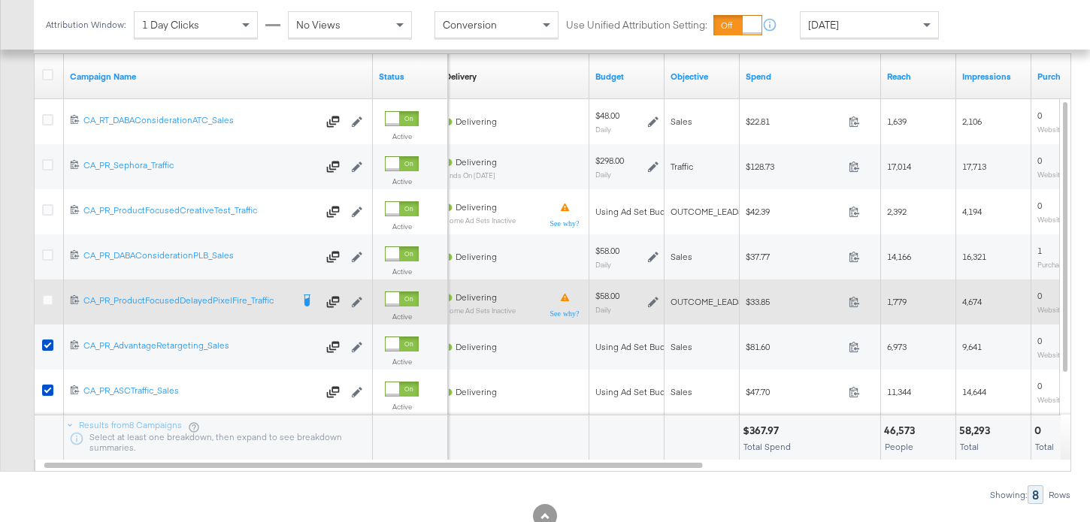
scroll to position [450, 0]
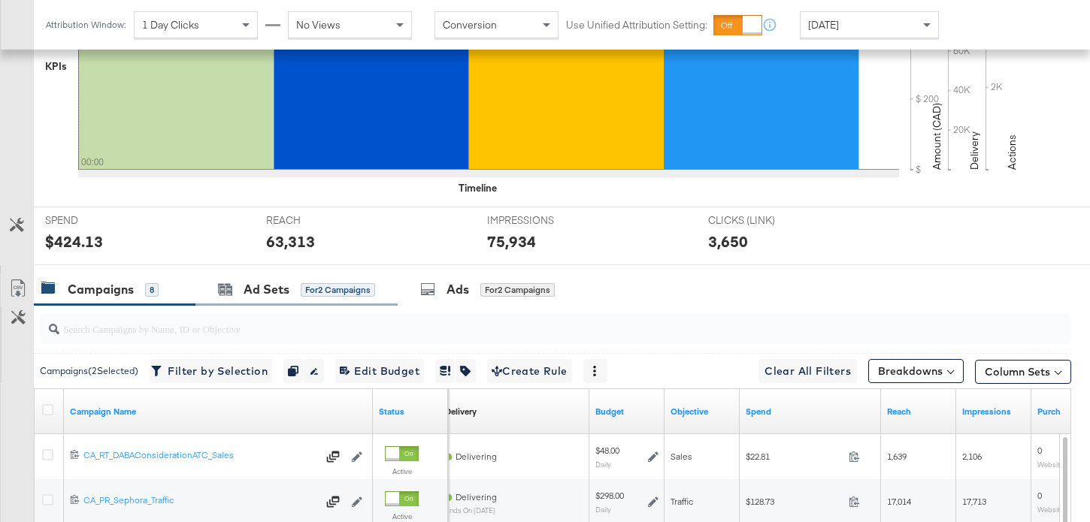
click at [277, 277] on div "Ad Sets for 2 Campaigns" at bounding box center [296, 290] width 202 height 32
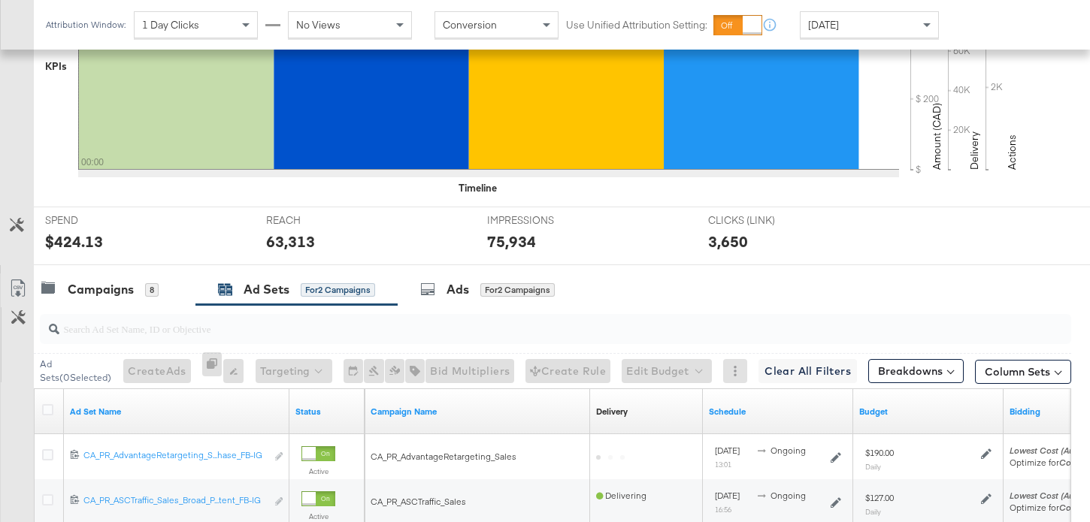
scroll to position [580, 0]
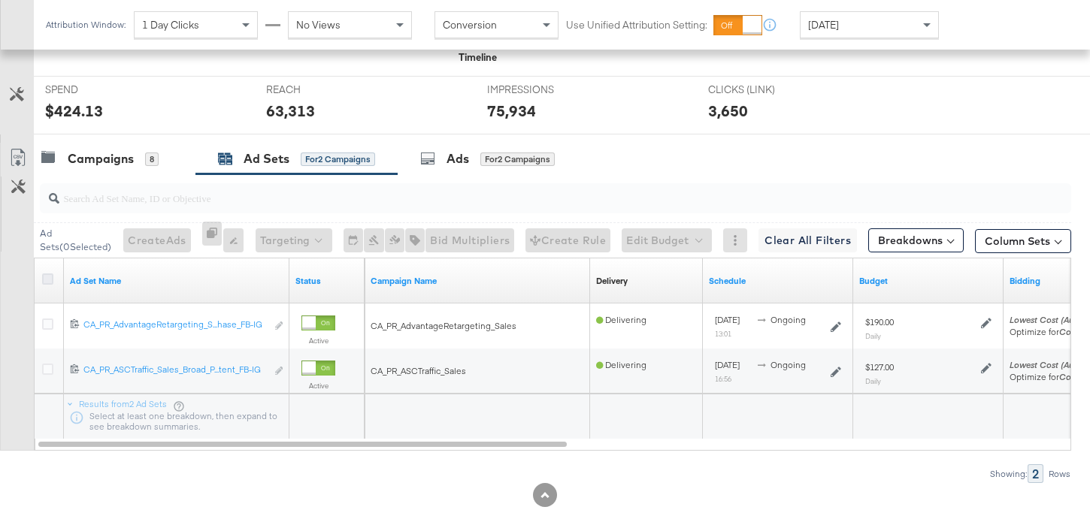
click at [47, 274] on icon at bounding box center [47, 279] width 11 height 11
click at [0, 0] on input "checkbox" at bounding box center [0, 0] width 0 height 0
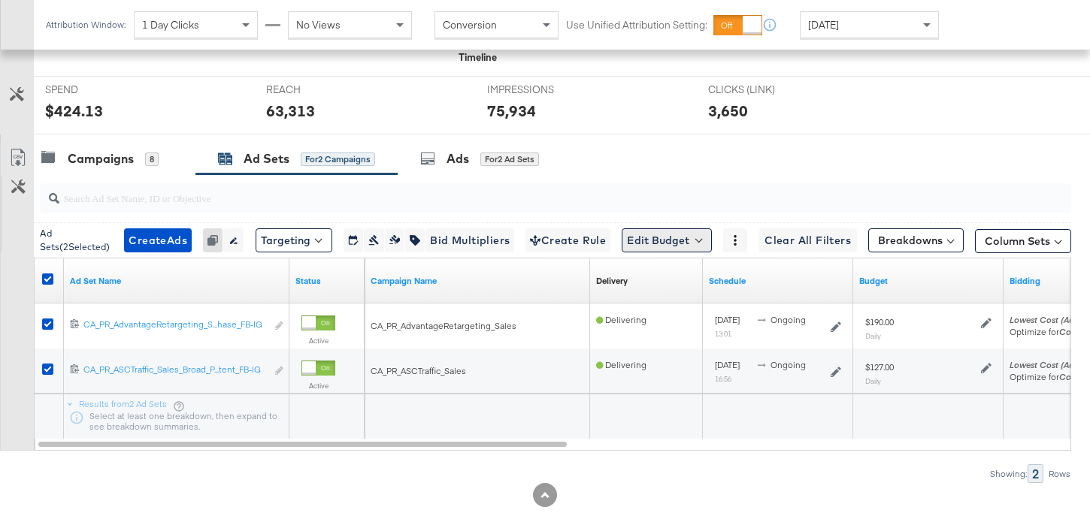
click at [662, 242] on button "Edit Budget" at bounding box center [667, 241] width 90 height 24
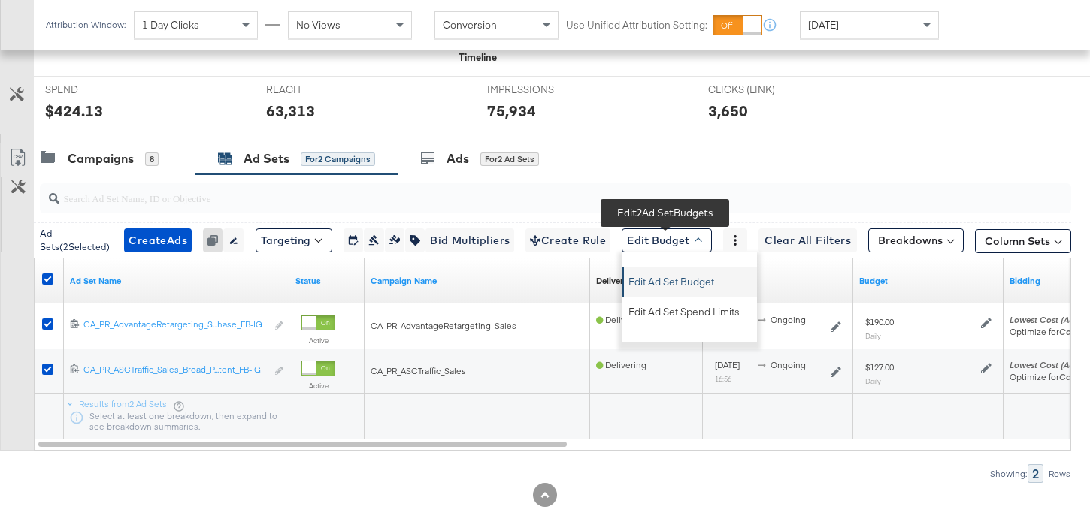
click at [677, 282] on span "Edit Ad Set Budget" at bounding box center [671, 280] width 86 height 20
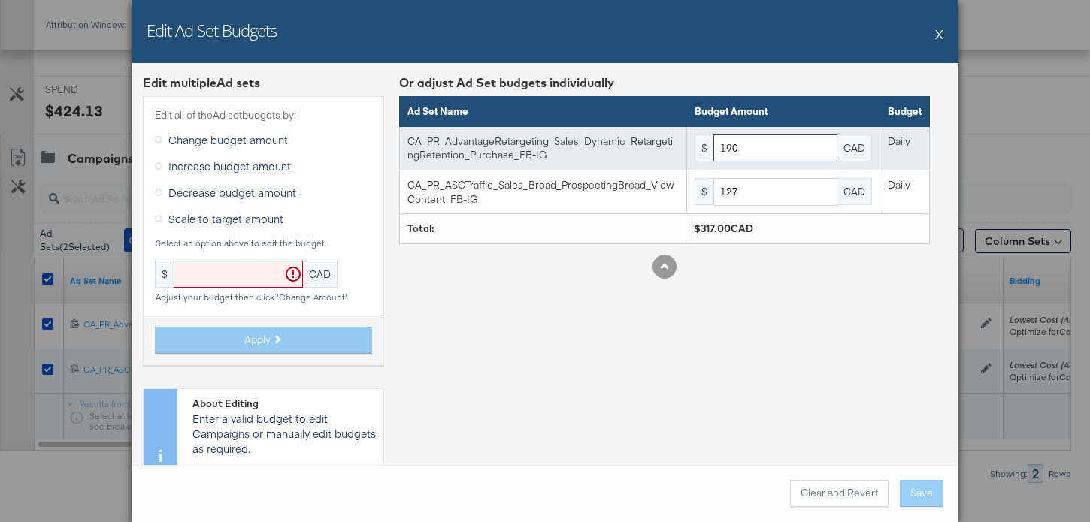
click at [770, 143] on input "190" at bounding box center [775, 149] width 124 height 28
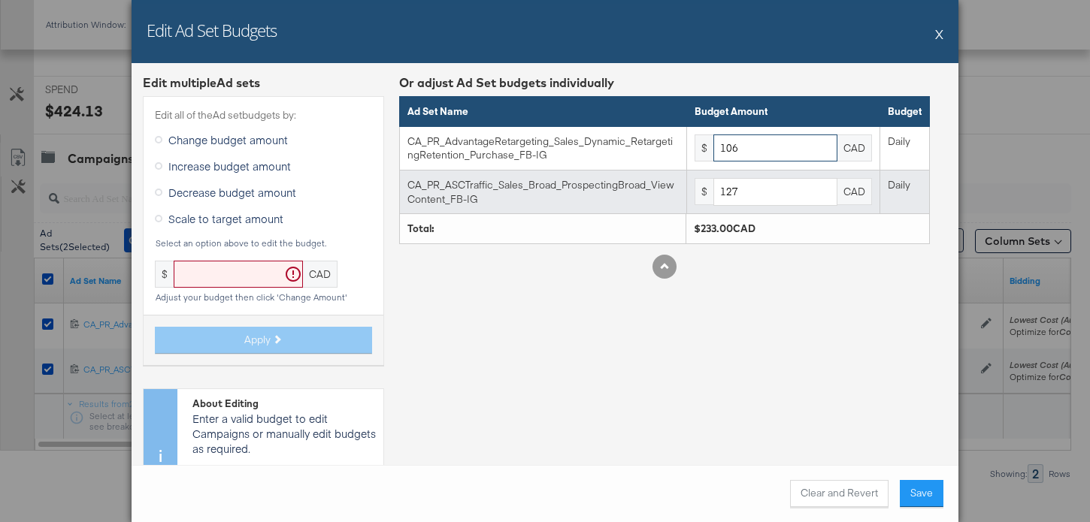
type input "106"
click at [753, 189] on input "127" at bounding box center [775, 192] width 124 height 28
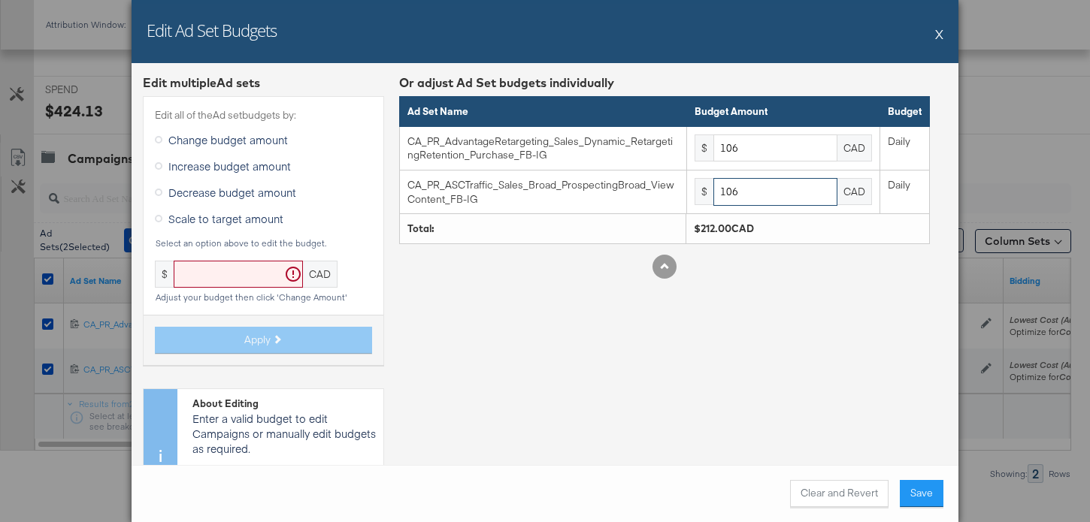
type input "106"
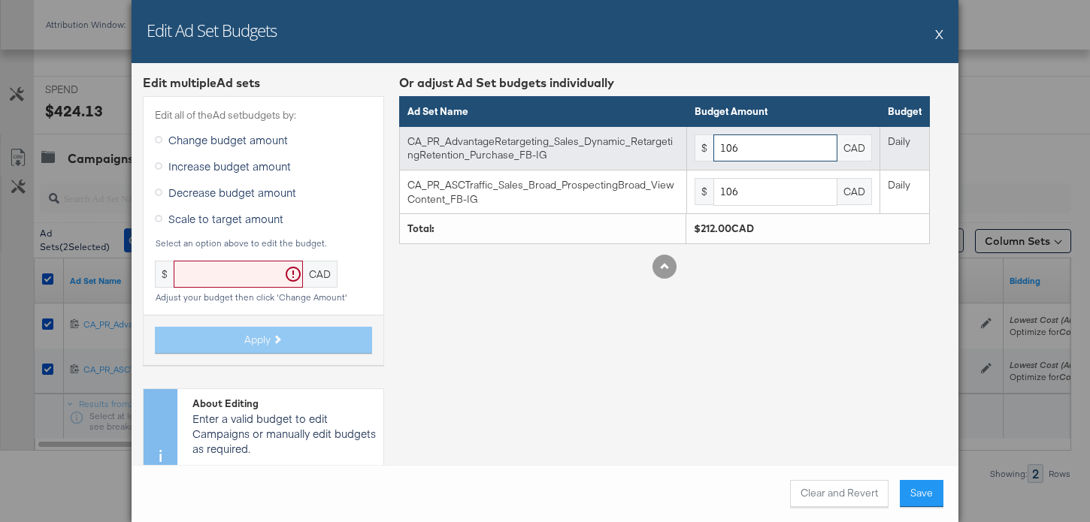
click at [751, 150] on input "106" at bounding box center [775, 149] width 124 height 28
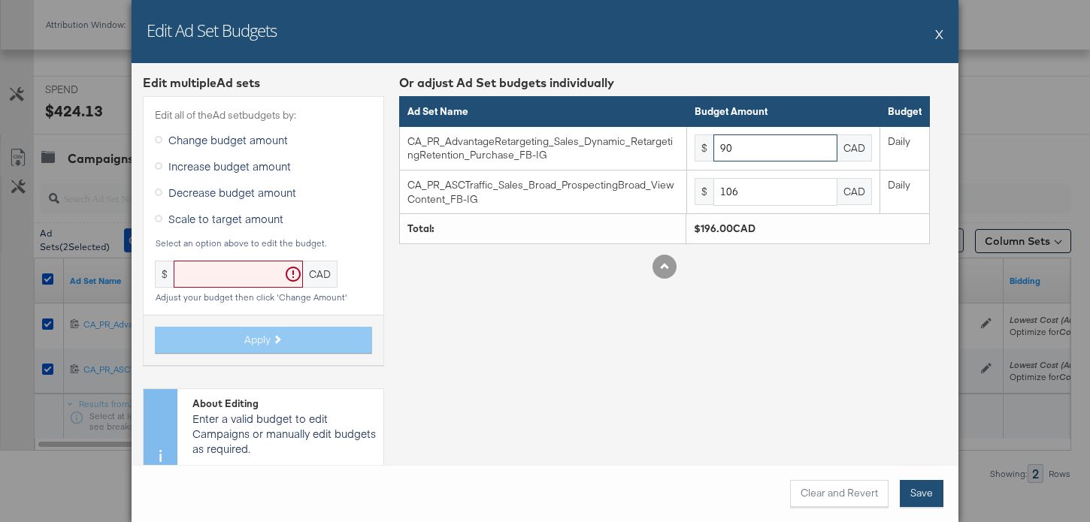
type input "90"
click at [935, 487] on button "Save" at bounding box center [922, 493] width 44 height 27
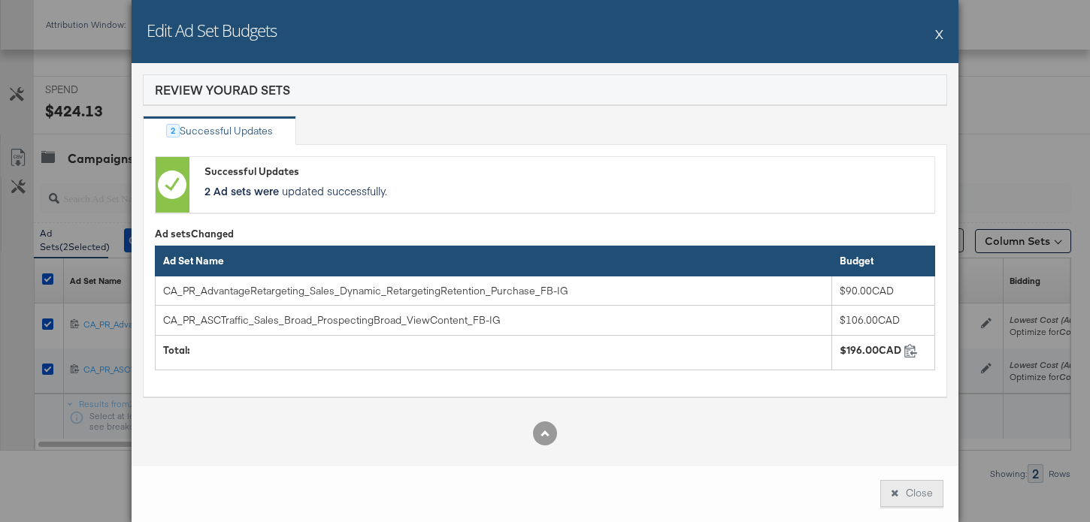
click at [918, 489] on button "Close" at bounding box center [911, 493] width 63 height 27
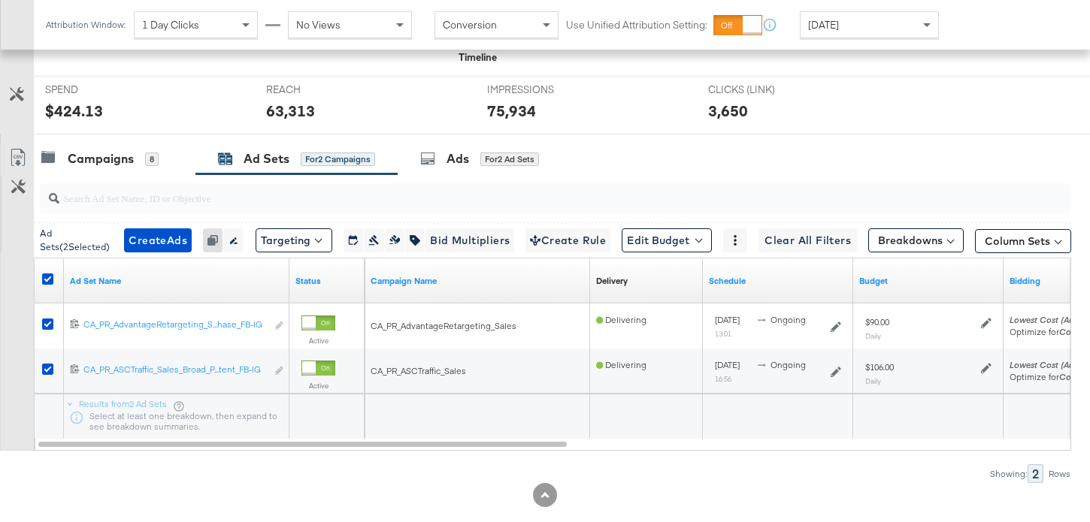
scroll to position [0, 0]
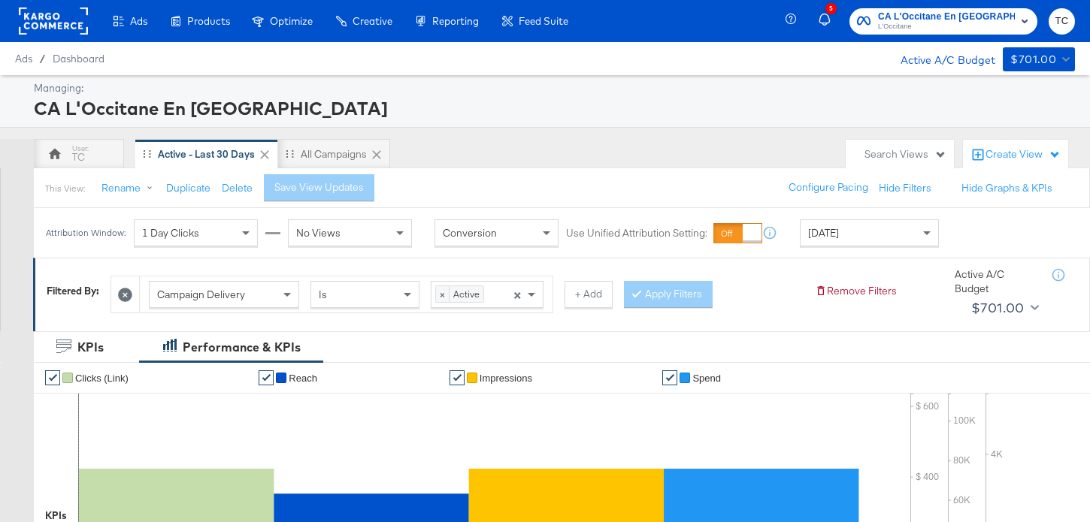
click at [915, 30] on span "L'Occitane" at bounding box center [946, 27] width 137 height 12
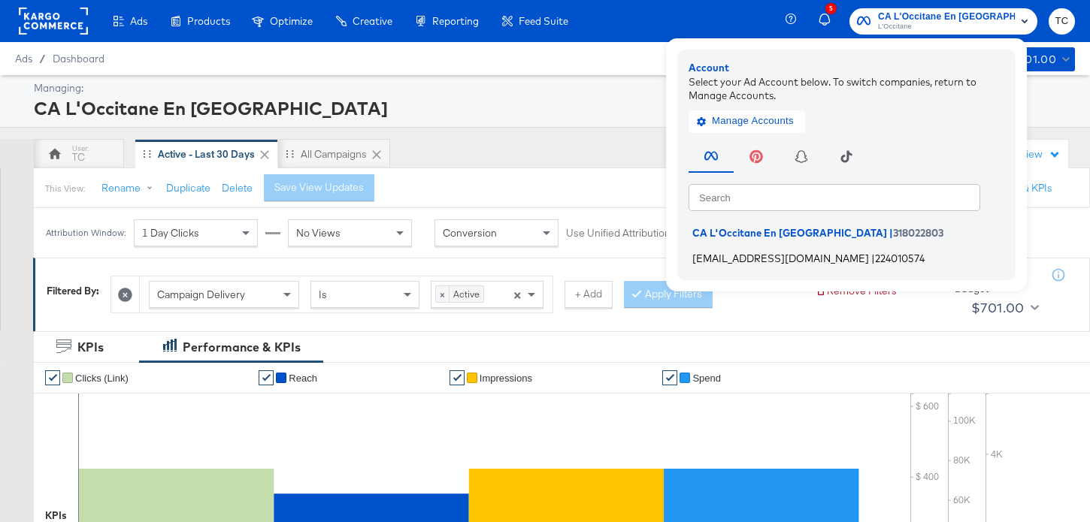
click at [797, 255] on span "[EMAIL_ADDRESS][DOMAIN_NAME]" at bounding box center [780, 258] width 177 height 12
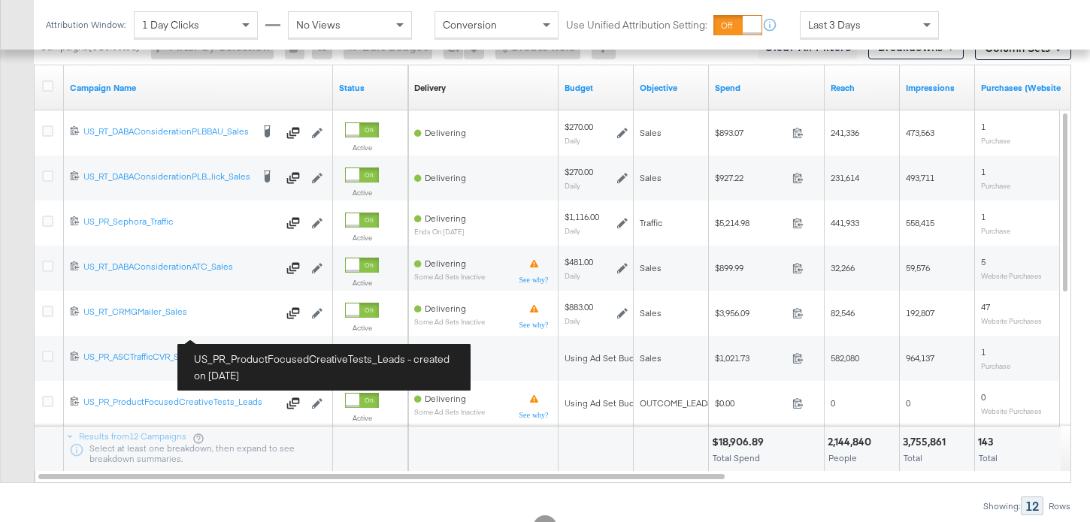
scroll to position [833, 0]
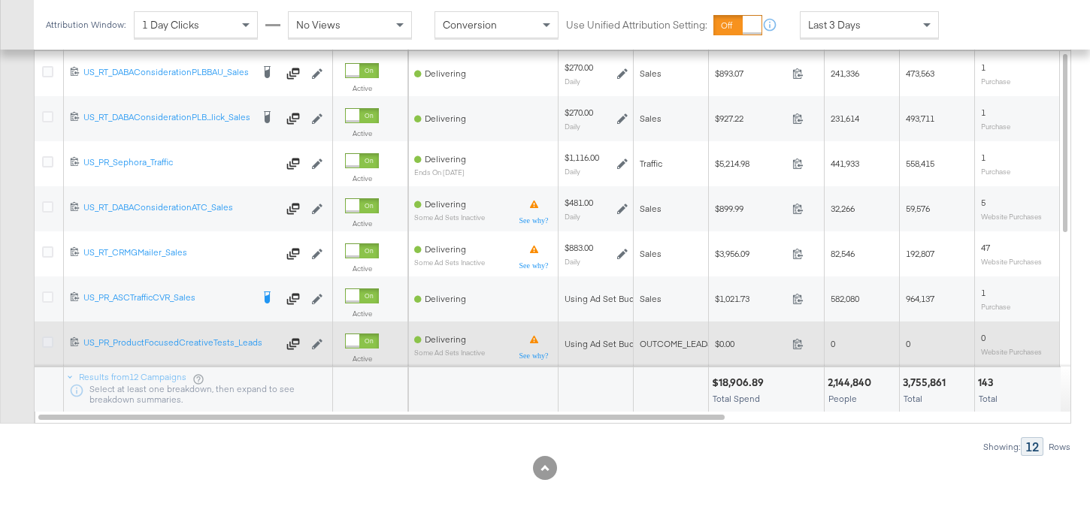
click at [51, 346] on icon at bounding box center [47, 342] width 11 height 11
click at [0, 0] on input "checkbox" at bounding box center [0, 0] width 0 height 0
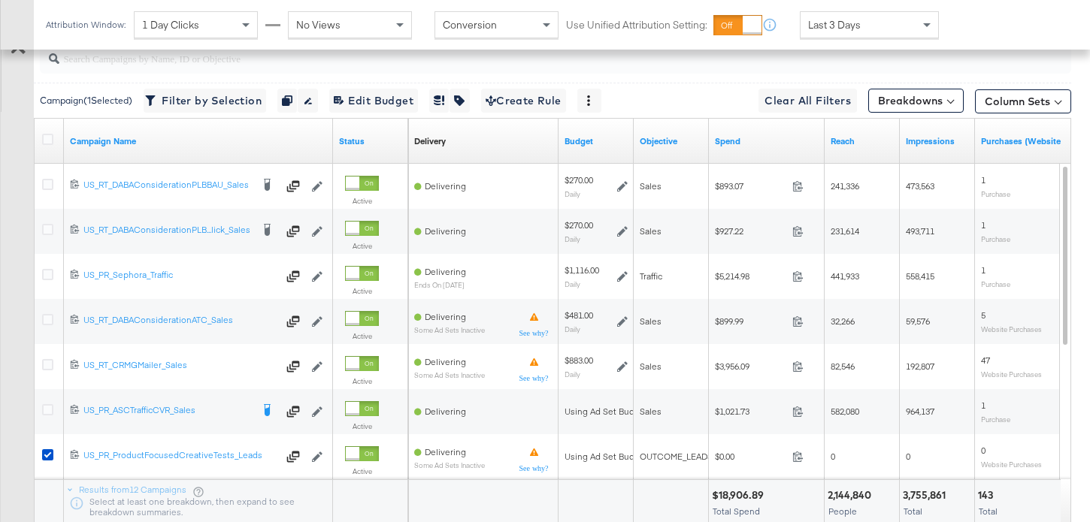
scroll to position [547, 0]
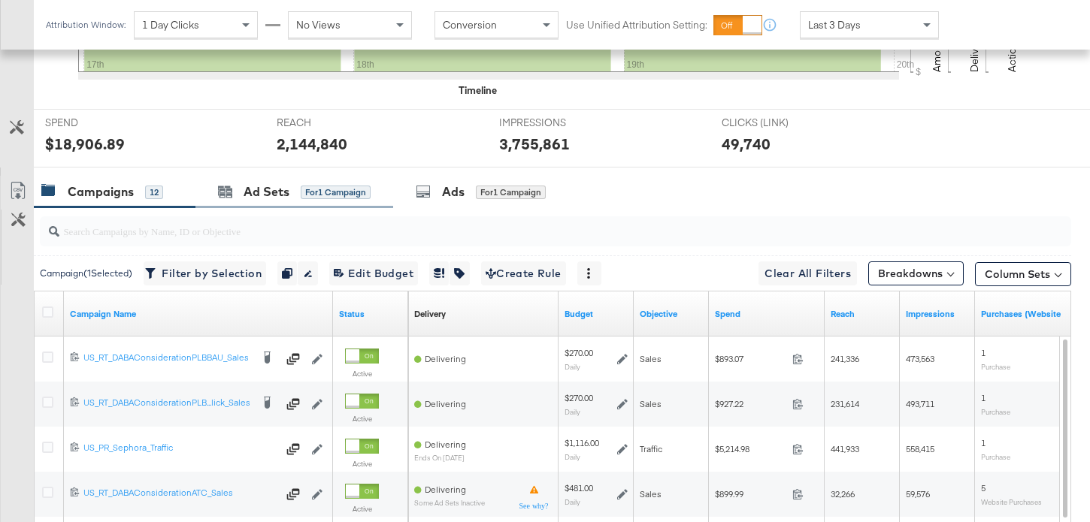
click at [267, 201] on div "Ad Sets for 1 Campaign" at bounding box center [294, 192] width 198 height 32
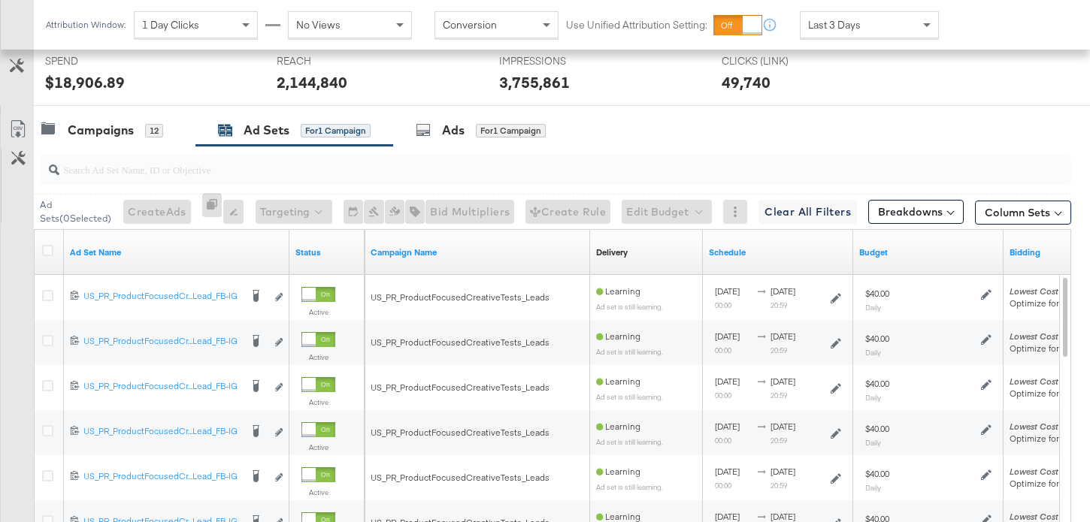
scroll to position [639, 0]
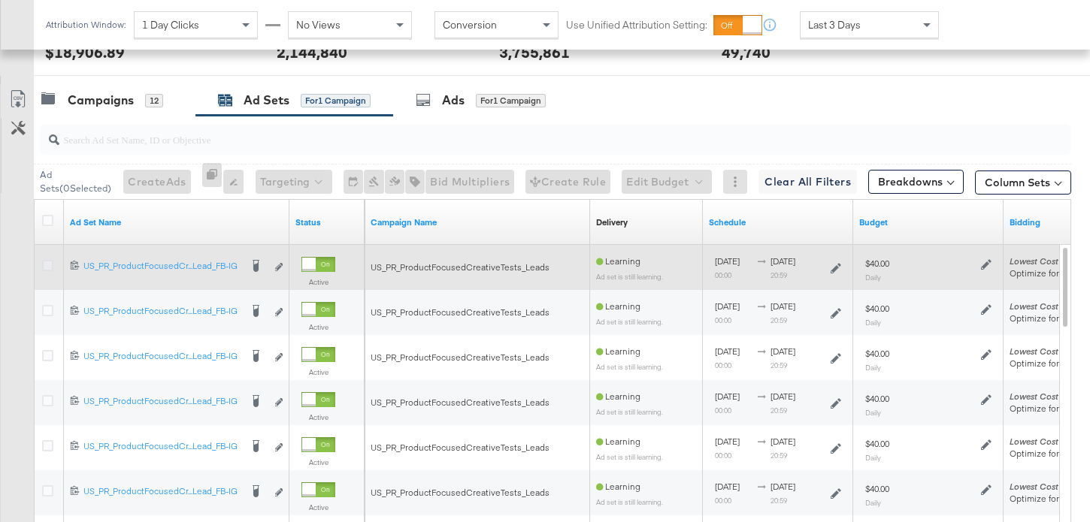
click at [52, 263] on icon at bounding box center [47, 265] width 11 height 11
click at [0, 0] on input "checkbox" at bounding box center [0, 0] width 0 height 0
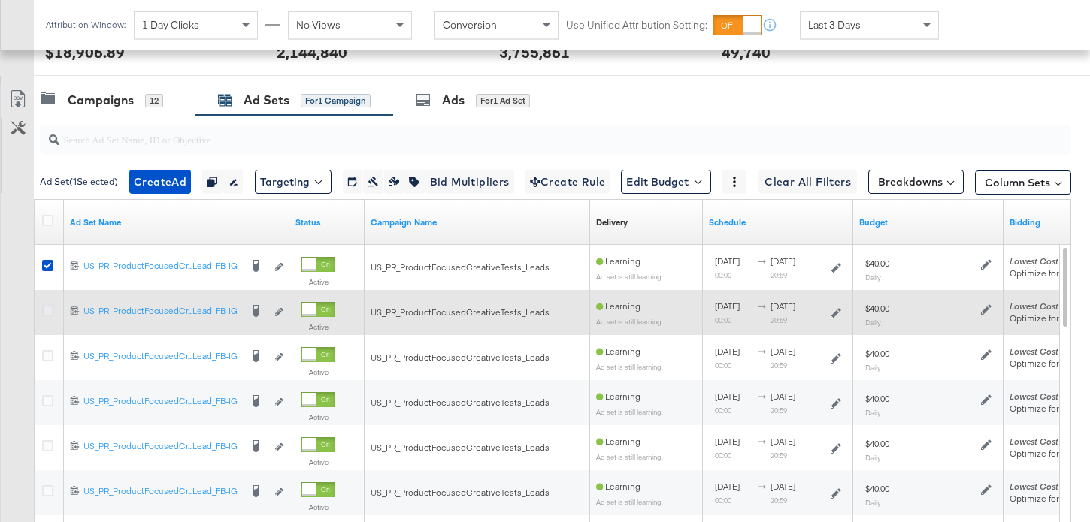
click at [50, 313] on icon at bounding box center [47, 310] width 11 height 11
click at [0, 0] on input "checkbox" at bounding box center [0, 0] width 0 height 0
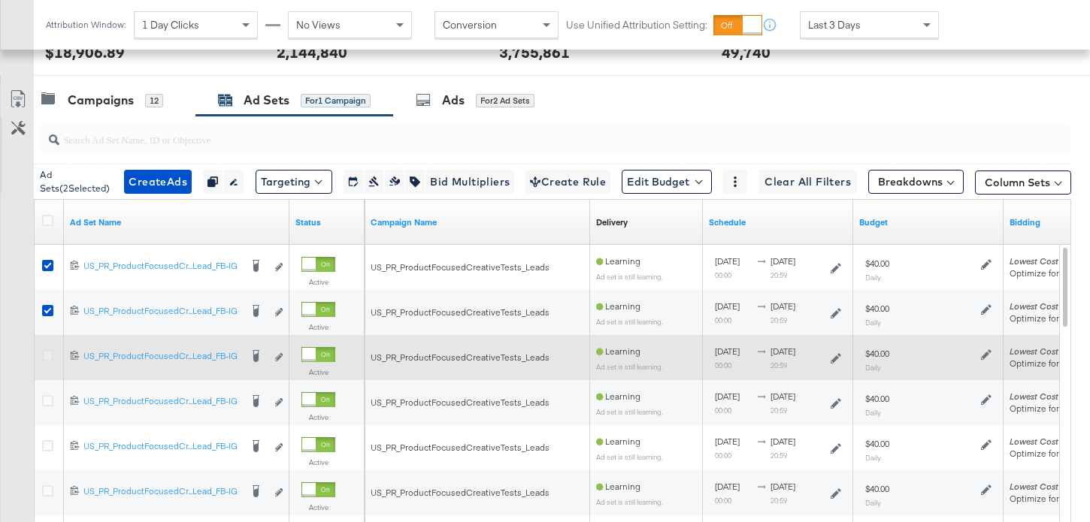
click at [49, 356] on icon at bounding box center [47, 355] width 11 height 11
click at [0, 0] on input "checkbox" at bounding box center [0, 0] width 0 height 0
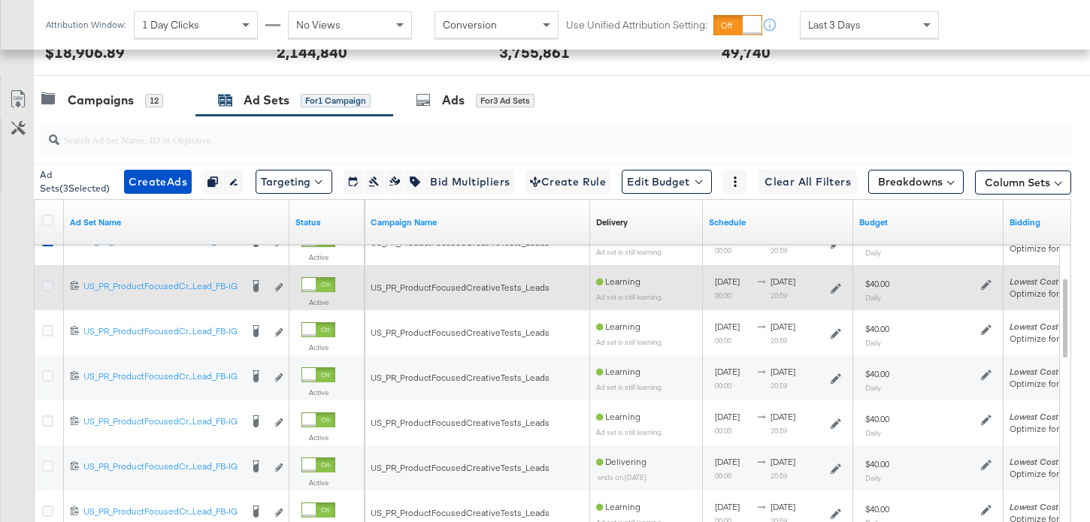
click at [46, 288] on icon at bounding box center [47, 285] width 11 height 11
click at [0, 0] on input "checkbox" at bounding box center [0, 0] width 0 height 0
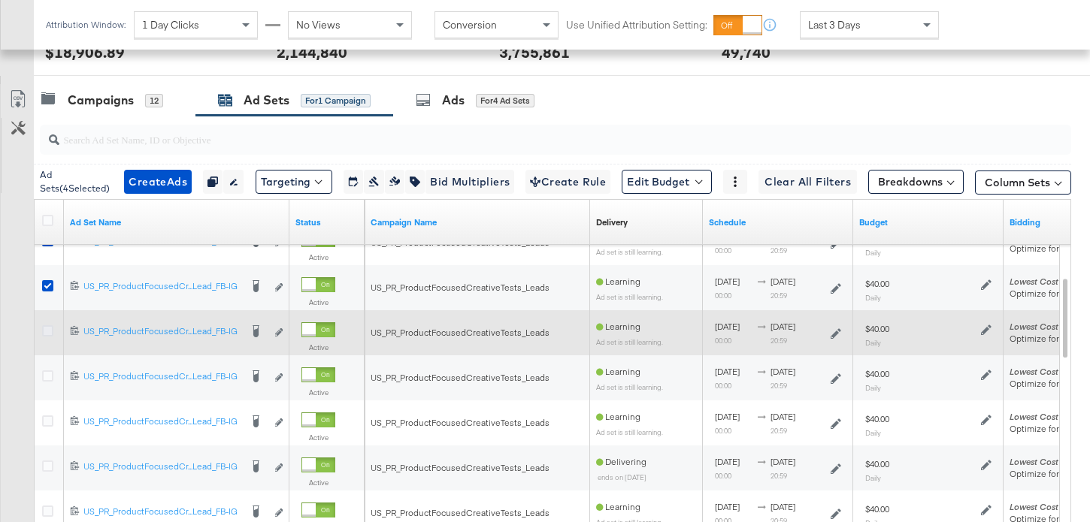
click at [48, 331] on icon at bounding box center [47, 330] width 11 height 11
click at [0, 0] on input "checkbox" at bounding box center [0, 0] width 0 height 0
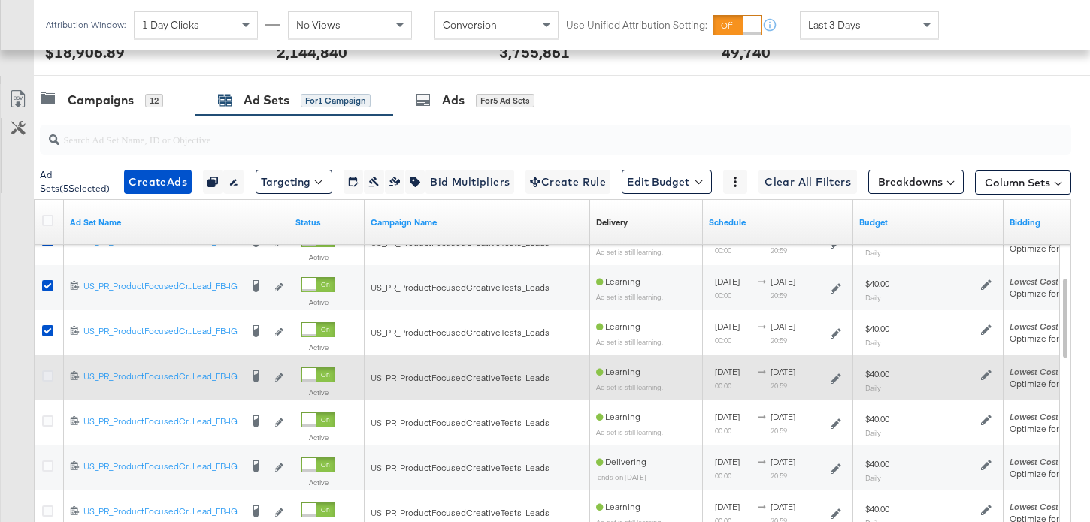
click at [47, 376] on icon at bounding box center [47, 376] width 11 height 11
click at [0, 0] on input "checkbox" at bounding box center [0, 0] width 0 height 0
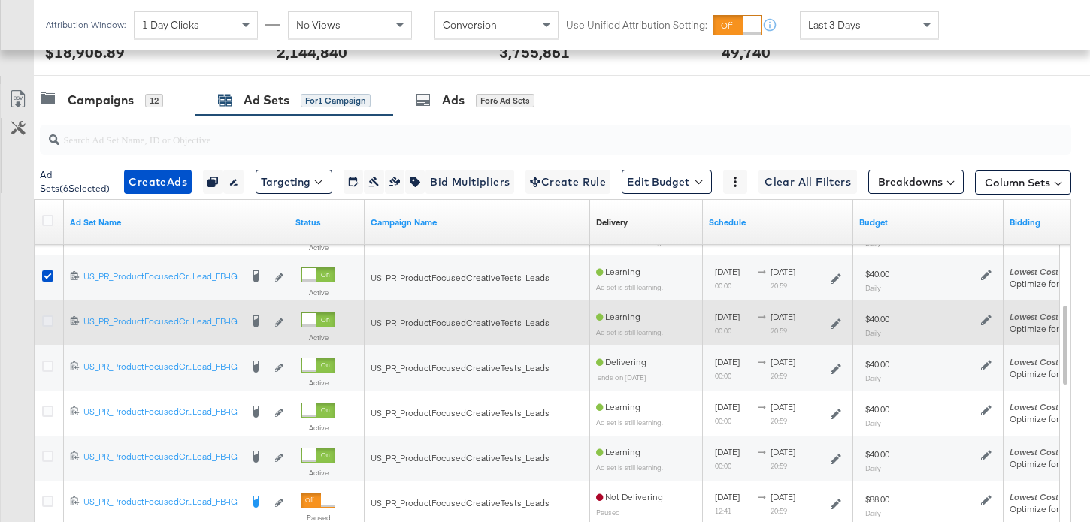
click at [46, 322] on icon at bounding box center [47, 321] width 11 height 11
click at [0, 0] on input "checkbox" at bounding box center [0, 0] width 0 height 0
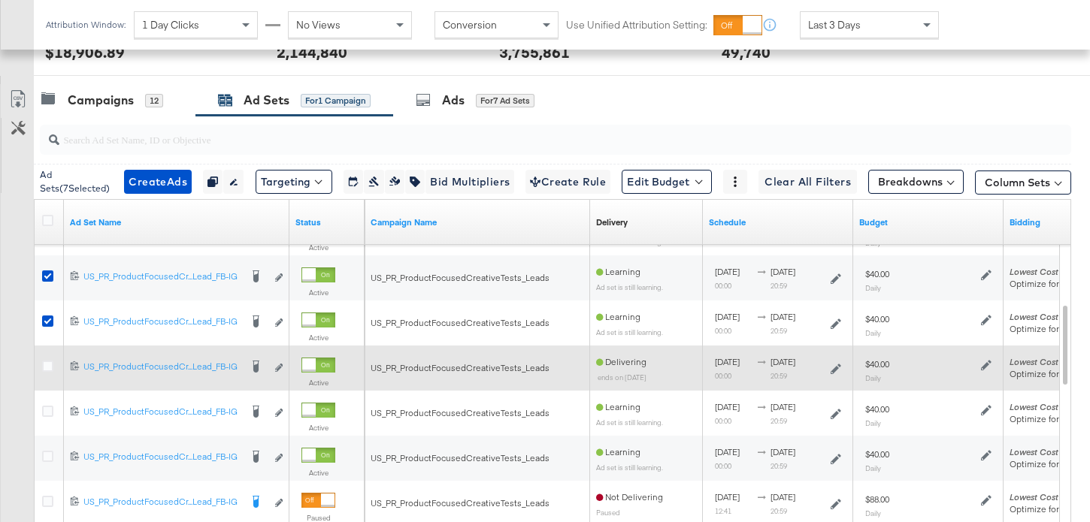
click at [46, 359] on div at bounding box center [50, 368] width 28 height 27
click at [47, 365] on icon at bounding box center [47, 366] width 11 height 11
click at [0, 0] on input "checkbox" at bounding box center [0, 0] width 0 height 0
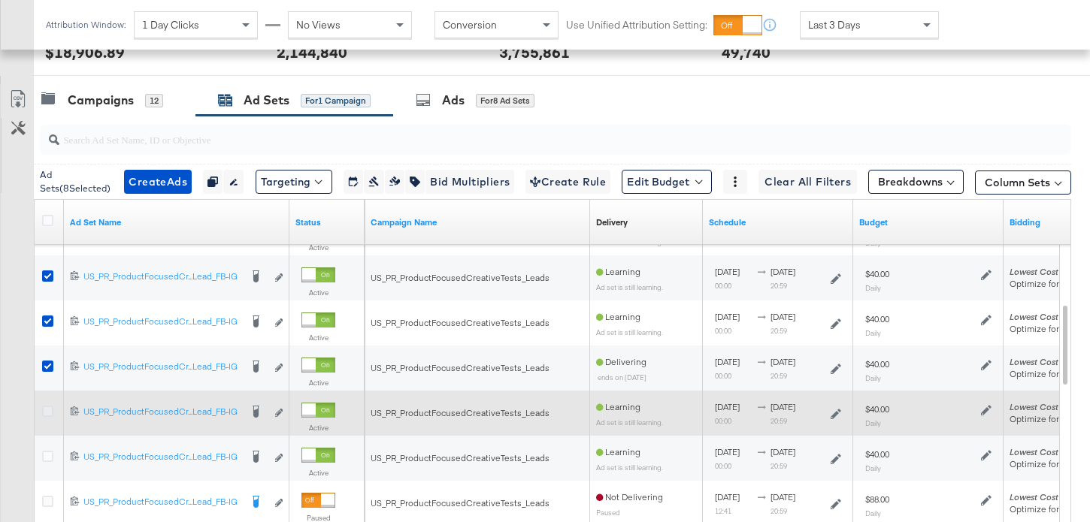
click at [50, 410] on icon at bounding box center [47, 411] width 11 height 11
click at [0, 0] on input "checkbox" at bounding box center [0, 0] width 0 height 0
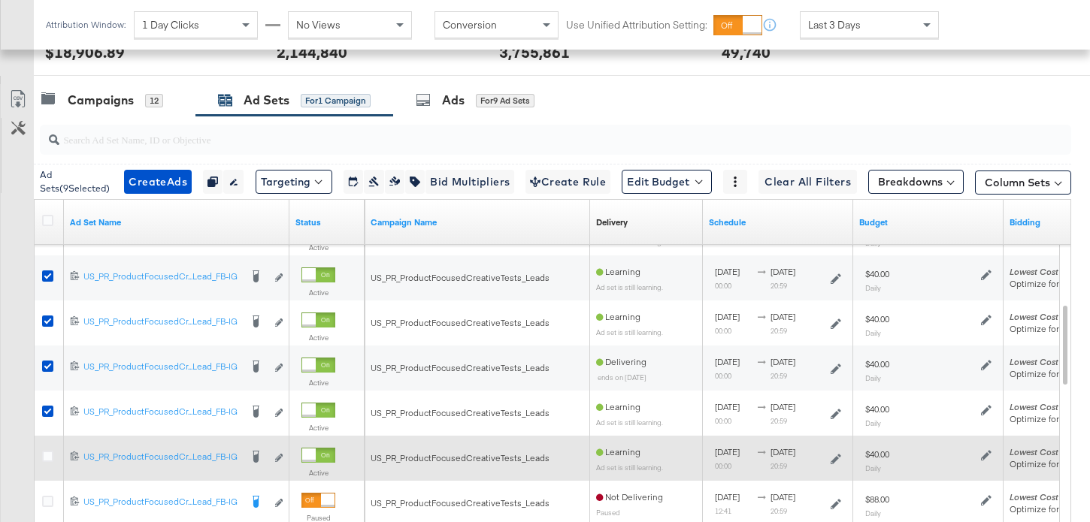
click at [47, 463] on div at bounding box center [50, 458] width 16 height 15
click at [47, 458] on icon at bounding box center [47, 456] width 11 height 11
click at [0, 0] on input "checkbox" at bounding box center [0, 0] width 0 height 0
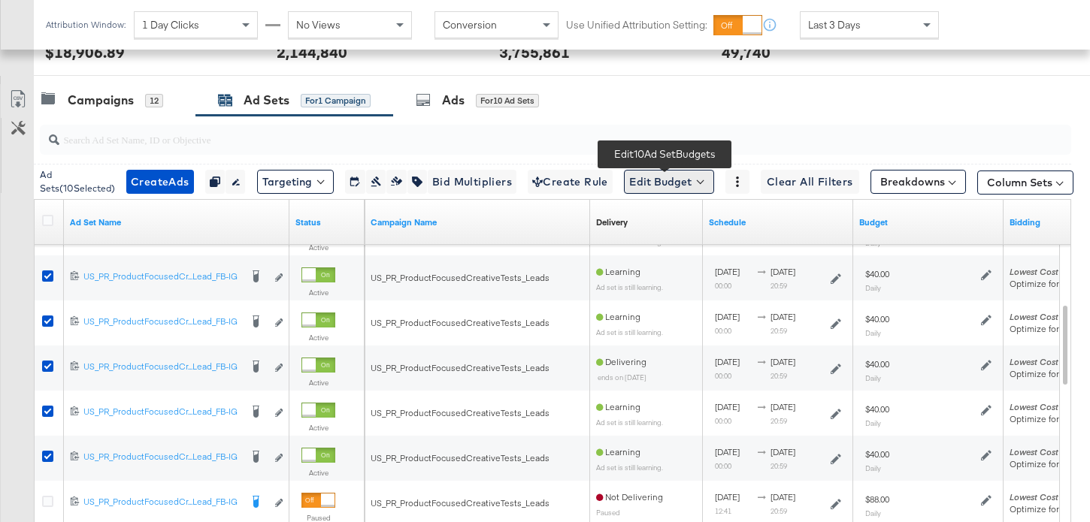
click at [648, 185] on button "Edit Budget" at bounding box center [669, 182] width 90 height 24
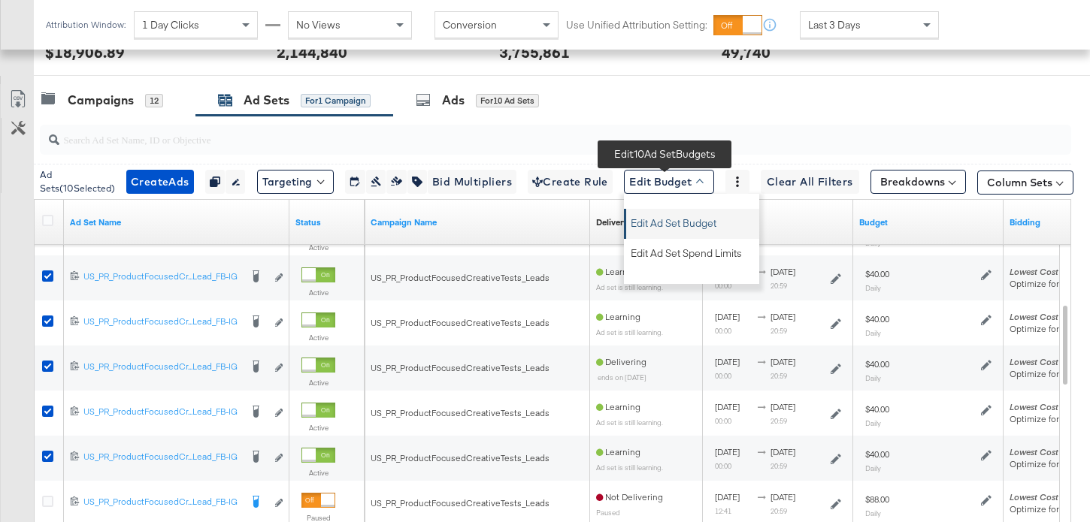
click at [680, 226] on span "Edit Ad Set Budget" at bounding box center [674, 221] width 86 height 20
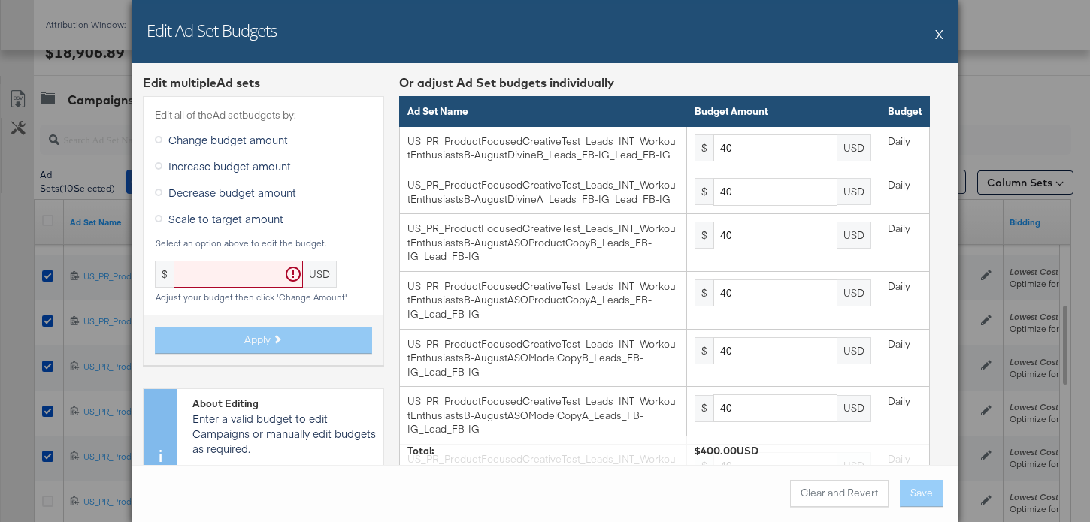
click at [241, 286] on input "text" at bounding box center [238, 275] width 129 height 28
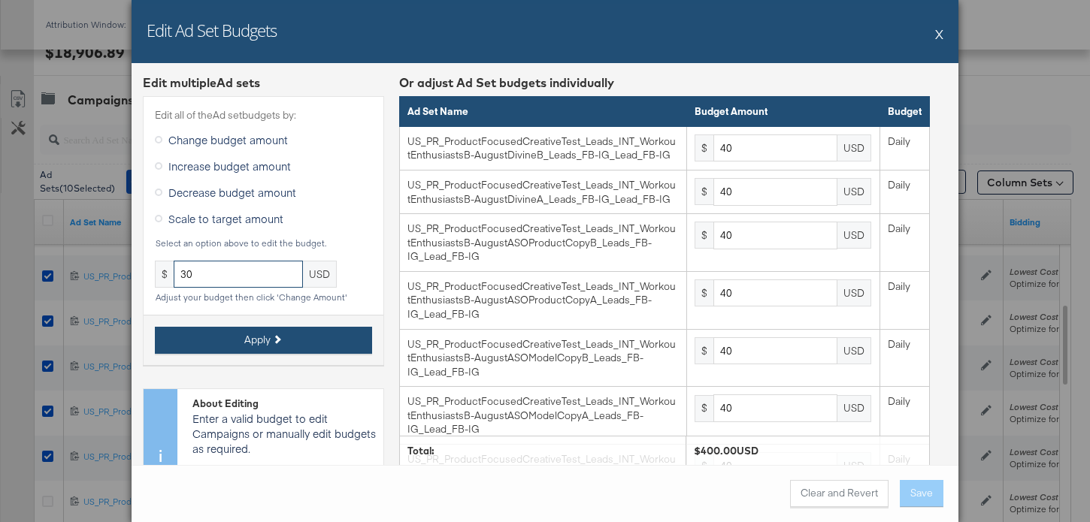
type input "30"
click at [262, 345] on span "Apply" at bounding box center [257, 340] width 26 height 14
type input "30"
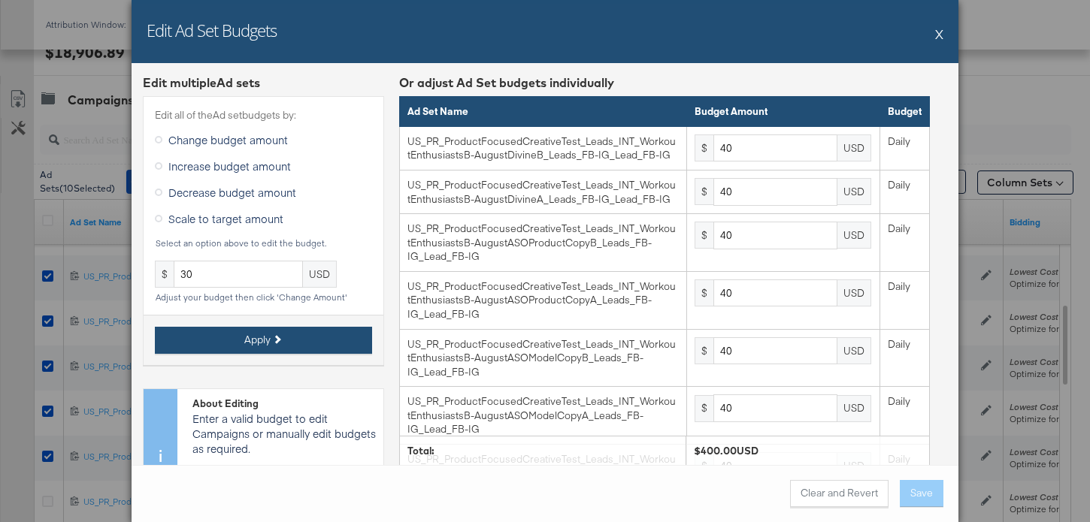
type input "30"
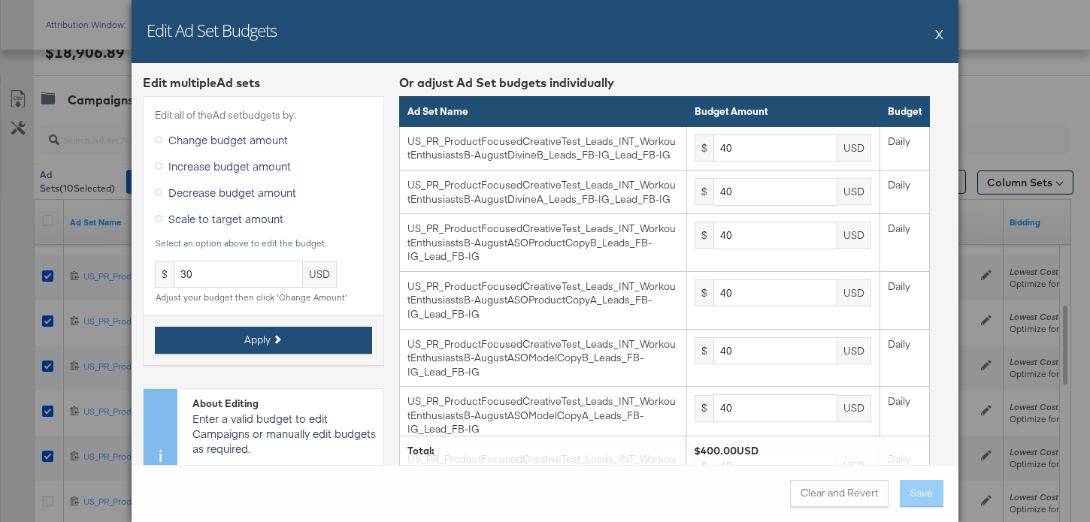
type input "30"
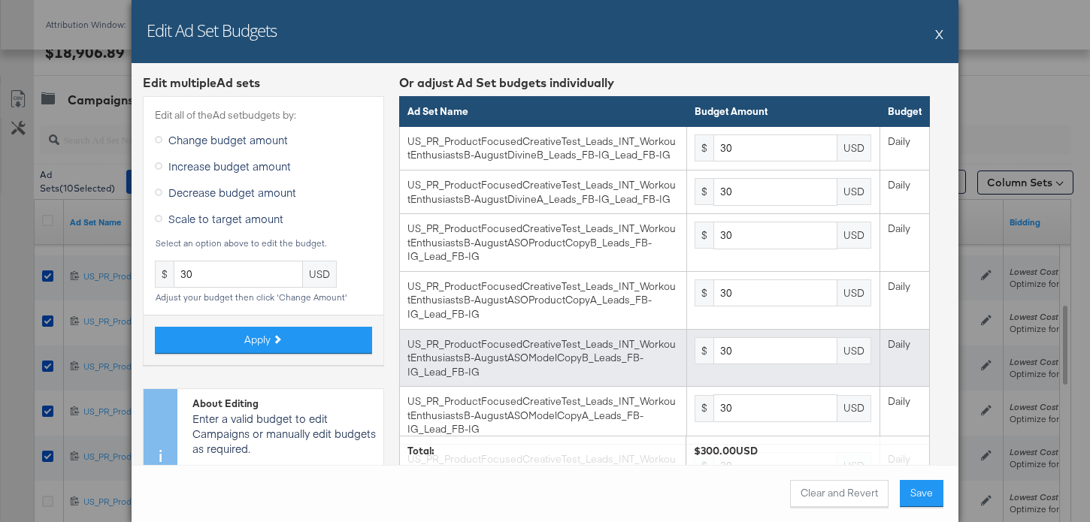
scroll to position [286, 0]
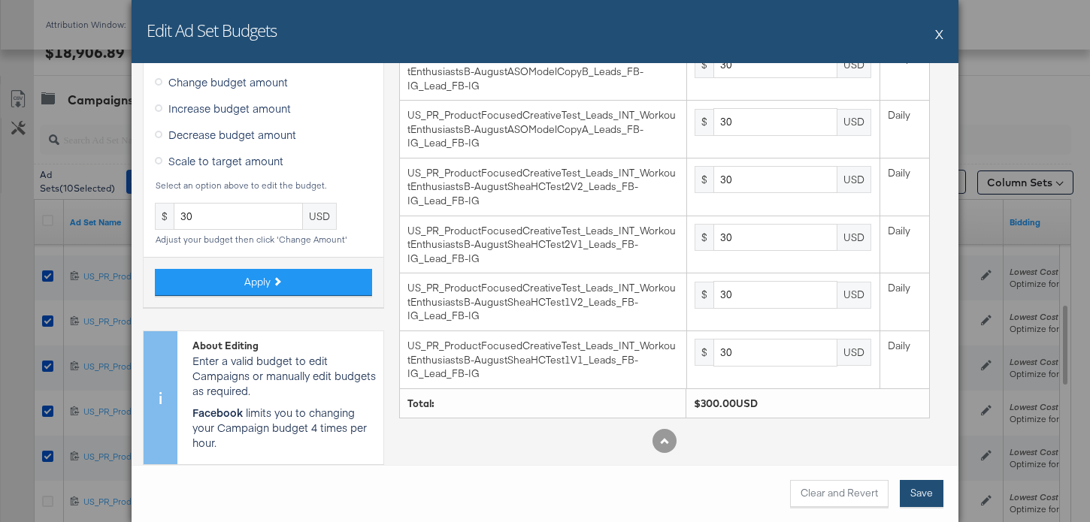
click at [925, 489] on button "Save" at bounding box center [922, 493] width 44 height 27
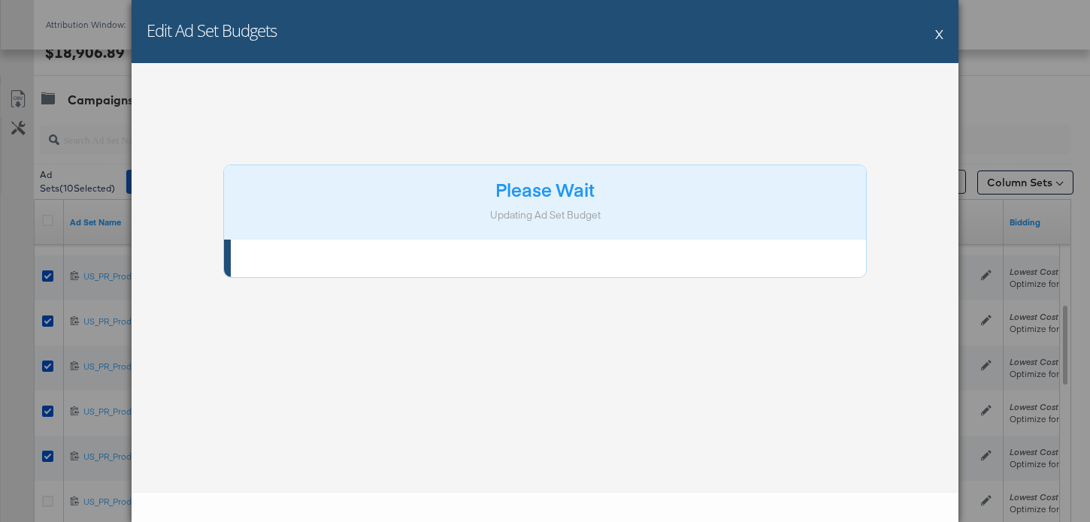
scroll to position [0, 0]
